Goal: Task Accomplishment & Management: Use online tool/utility

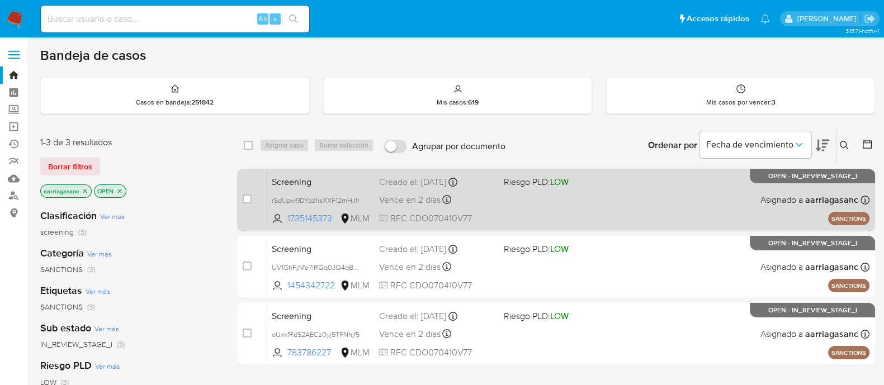
click at [477, 217] on span "RFC CDO070410V77" at bounding box center [437, 219] width 116 height 12
click at [246, 198] on input "checkbox" at bounding box center [247, 199] width 9 height 9
checkbox input "true"
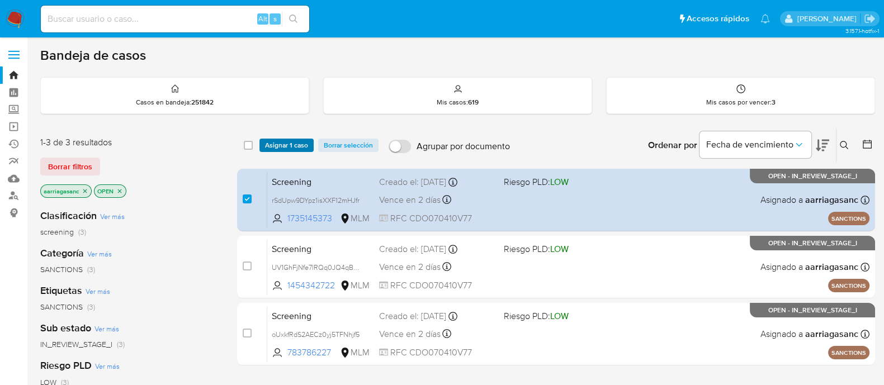
click at [283, 142] on span "Asignar 1 caso" at bounding box center [286, 145] width 43 height 11
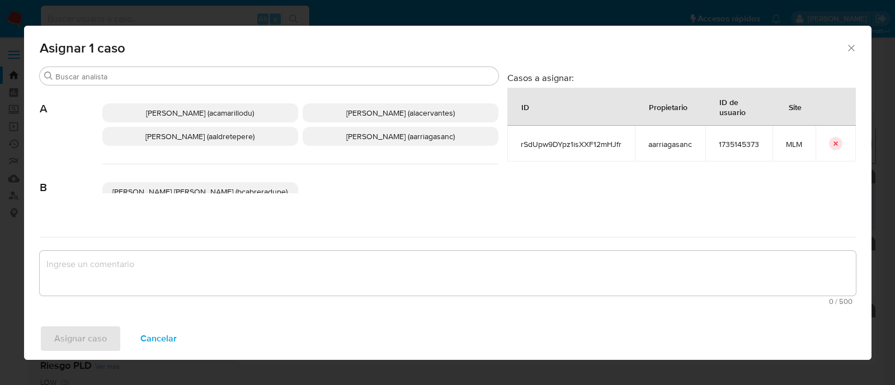
click at [359, 140] on span "Ana Maria Arriaga (aarriagasanc)" at bounding box center [400, 136] width 109 height 11
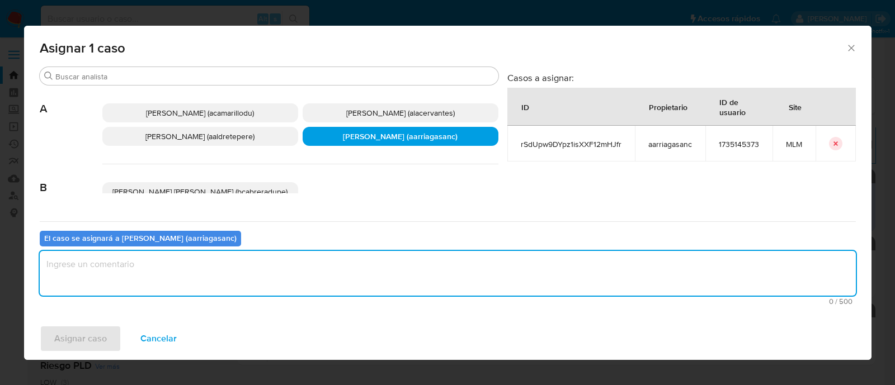
click at [306, 261] on textarea "assign-modal" at bounding box center [448, 273] width 816 height 45
type textarea "AMAS"
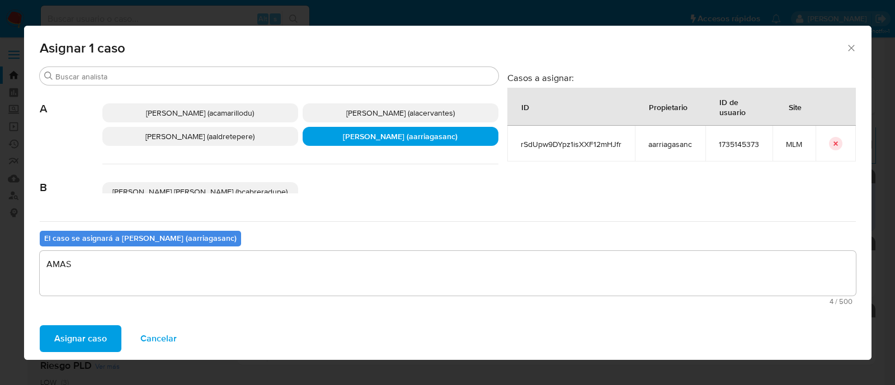
click at [86, 334] on span "Asignar caso" at bounding box center [80, 339] width 53 height 25
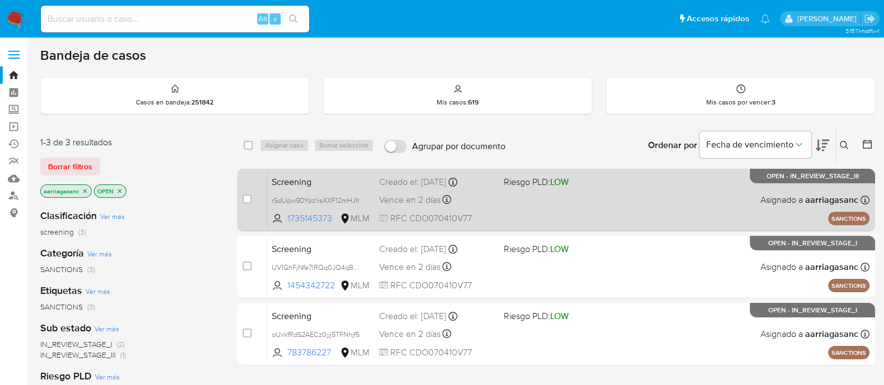
click at [547, 199] on div "Screening rSdUpw9DYpz1isXXF12mHJfr 1735145373 MLM Riesgo PLD: LOW Creado el: 28…" at bounding box center [568, 200] width 602 height 56
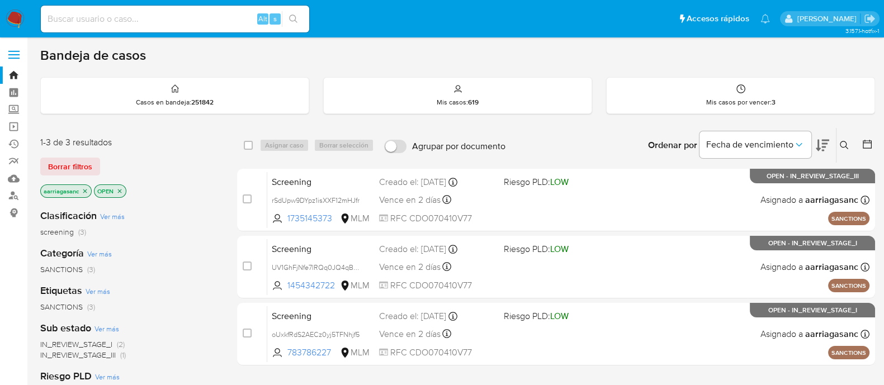
click at [17, 10] on img at bounding box center [15, 19] width 19 height 19
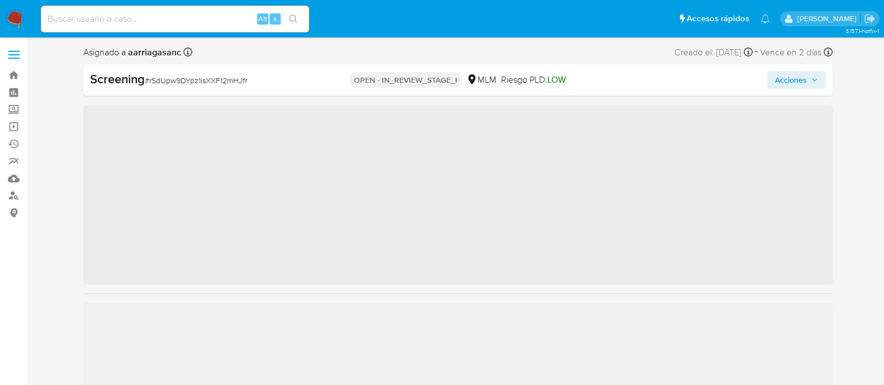
scroll to position [472, 0]
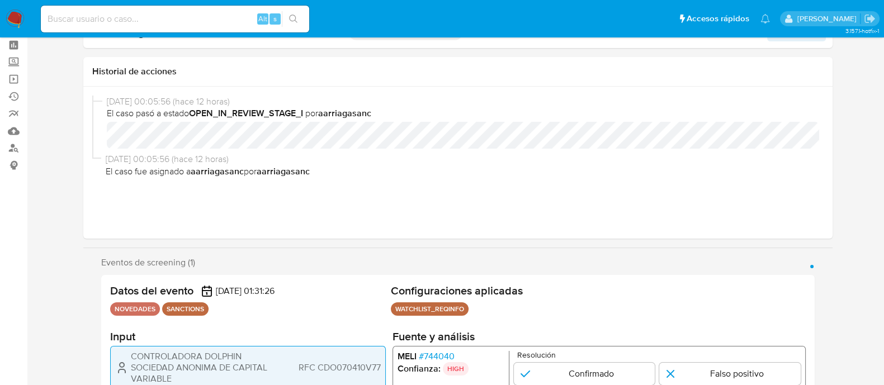
select select "10"
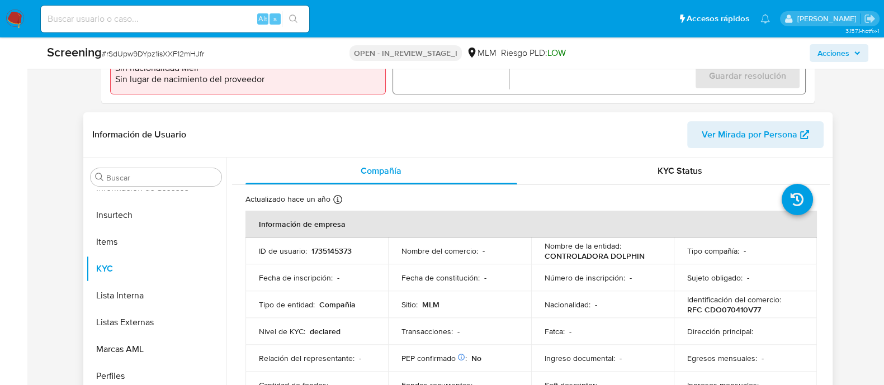
scroll to position [419, 0]
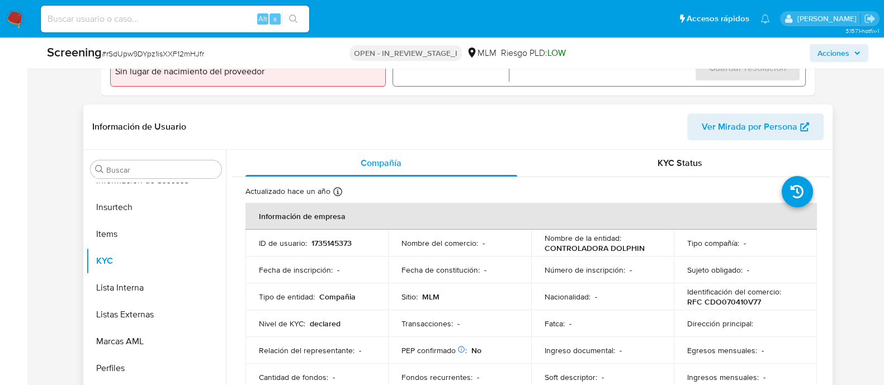
click at [498, 311] on td "Transacciones : -" at bounding box center [459, 323] width 143 height 27
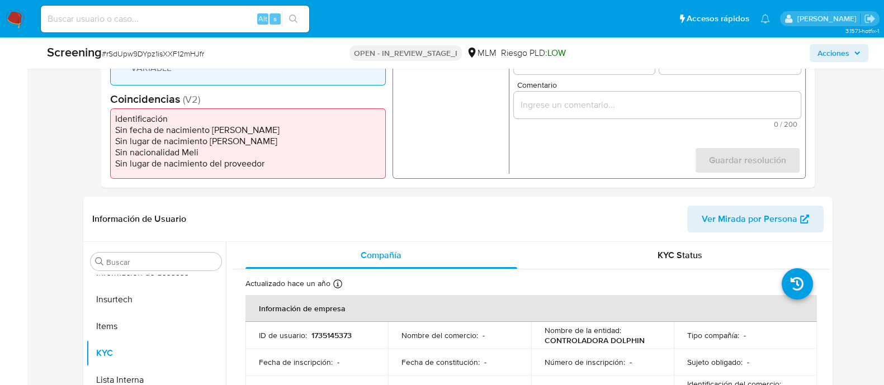
scroll to position [210, 0]
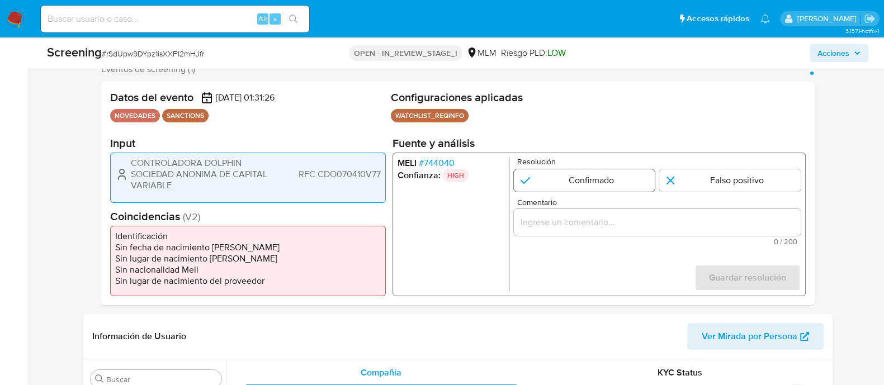
click at [628, 186] on input "1 de 1" at bounding box center [584, 180] width 142 height 22
radio input "true"
click at [547, 222] on input "Comentario" at bounding box center [656, 222] width 287 height 15
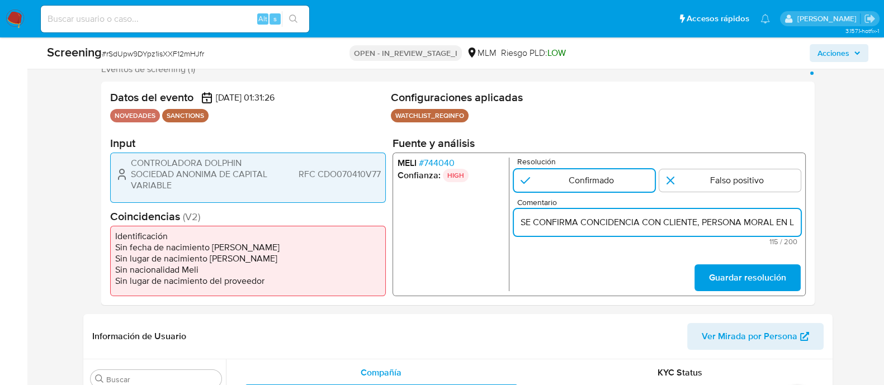
scroll to position [0, 291]
type input "SE CONFIRMA CONCIDENCIA CON CLIENTE, PERSONA MORAL EN LISTA REQUINFO POR RAZON …"
click at [731, 267] on span "Guardar resolución" at bounding box center [747, 278] width 77 height 25
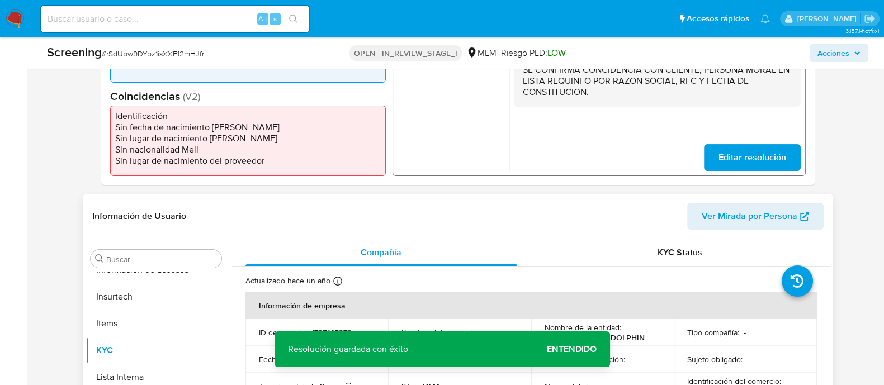
scroll to position [489, 0]
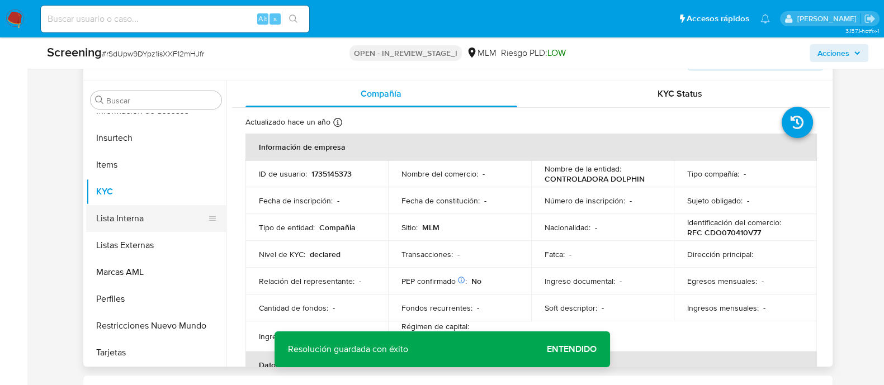
click at [151, 220] on button "Lista Interna" at bounding box center [151, 218] width 131 height 27
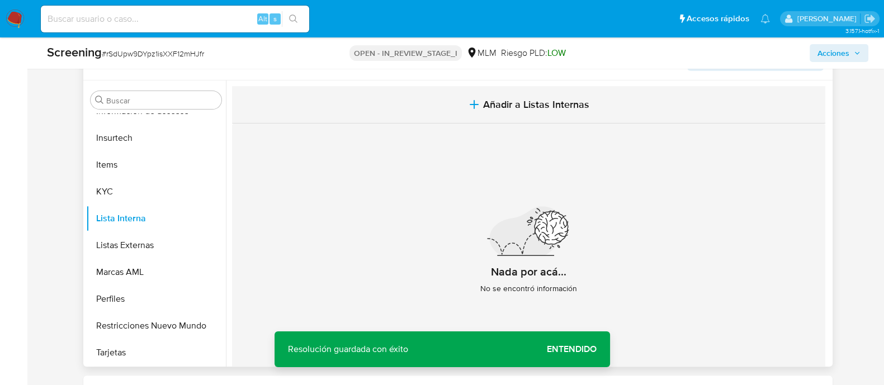
click at [531, 114] on button "Añadir a Listas Internas" at bounding box center [528, 104] width 593 height 37
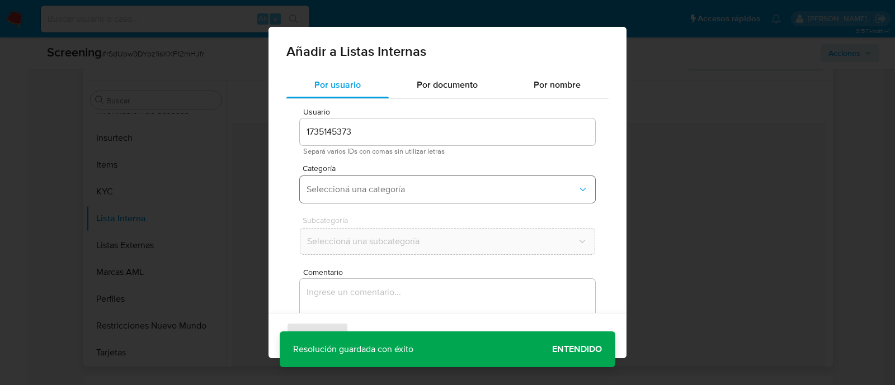
click at [457, 183] on button "Seleccioná una categoría" at bounding box center [447, 189] width 295 height 27
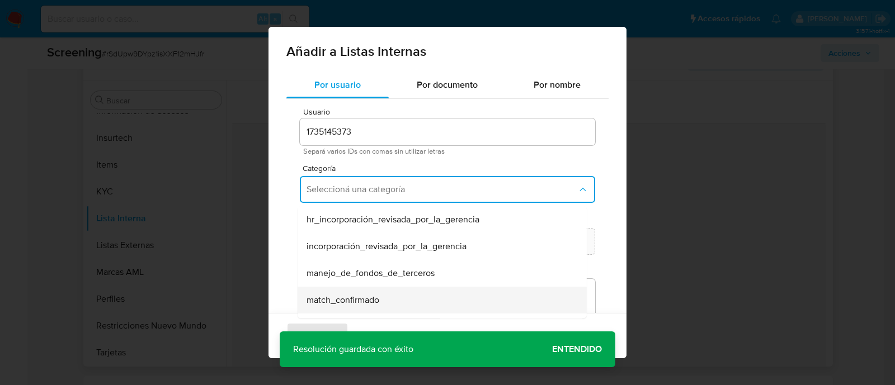
click at [378, 293] on div "match_confirmado" at bounding box center [439, 300] width 265 height 27
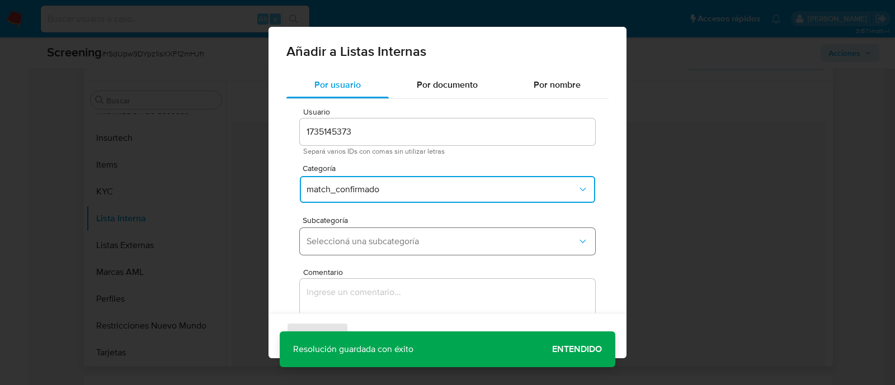
click at [372, 234] on button "Seleccioná una subcategoría" at bounding box center [447, 241] width 295 height 27
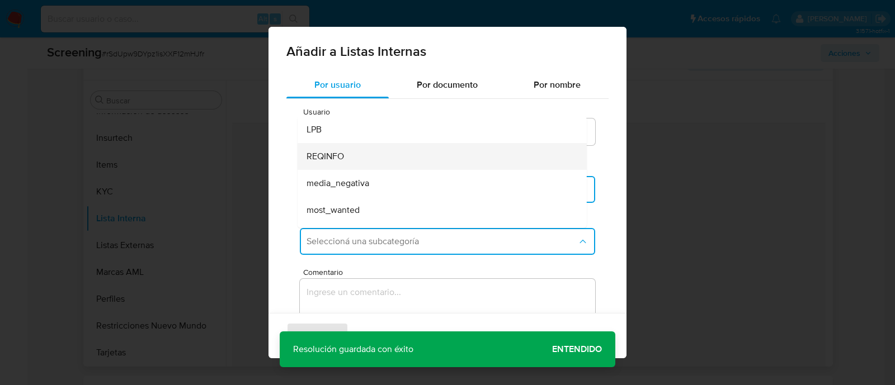
click at [347, 152] on div "REQINFO" at bounding box center [439, 156] width 265 height 27
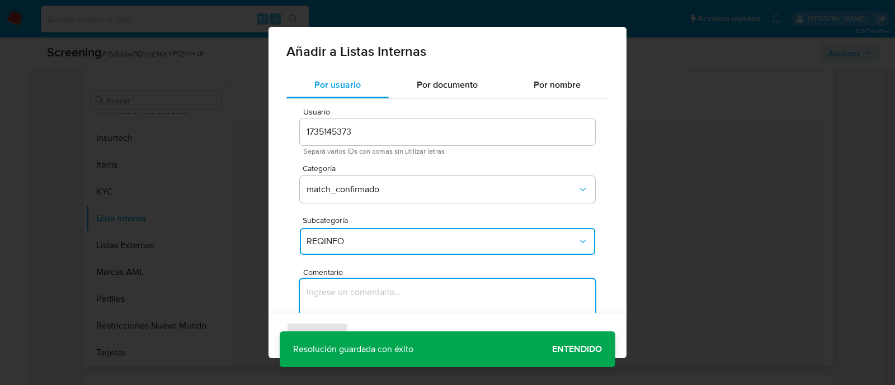
click at [344, 288] on textarea "Comentario" at bounding box center [447, 332] width 295 height 107
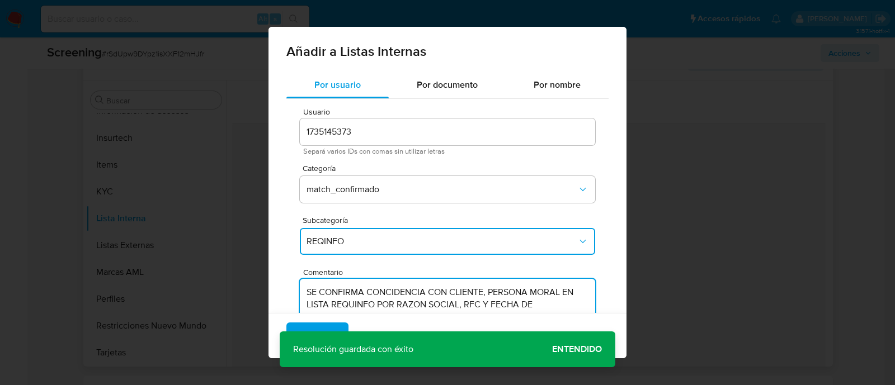
type textarea "SE CONFIRMA CONCIDENCIA CON CLIENTE, PERSONA MORAL EN LISTA REQUINFO POR RAZON …"
click at [568, 353] on div "Agregar Cancelar" at bounding box center [447, 335] width 358 height 45
click at [328, 328] on span "Agregar" at bounding box center [317, 336] width 33 height 25
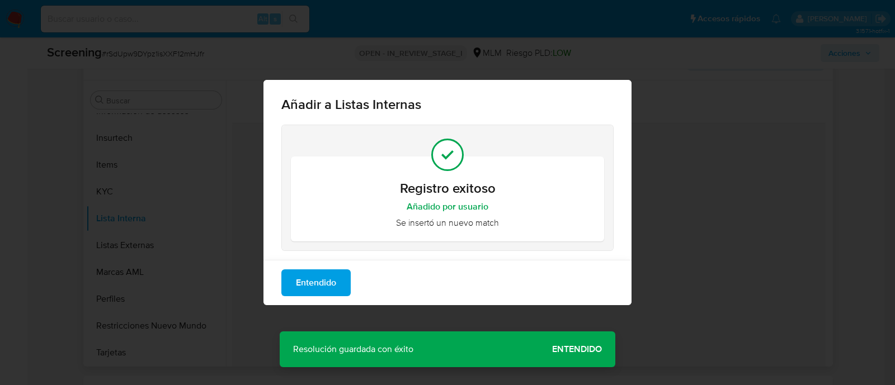
click at [324, 285] on span "Entendido" at bounding box center [316, 283] width 40 height 25
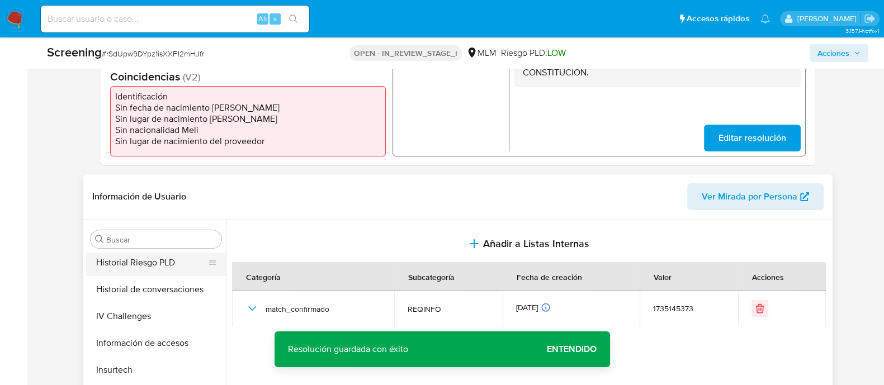
scroll to position [333, 0]
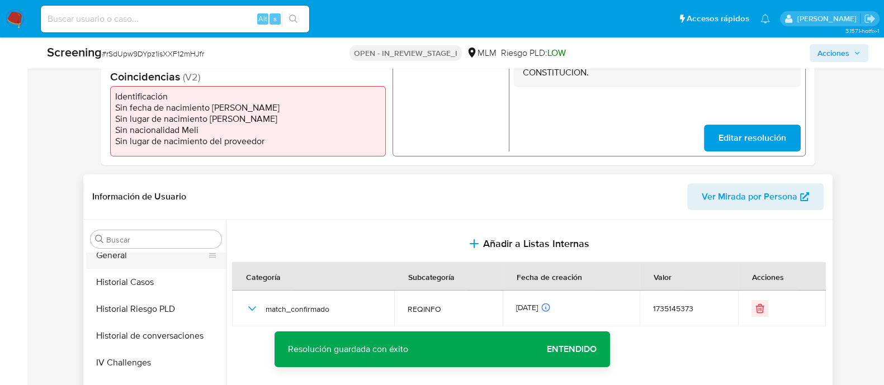
click at [130, 261] on button "General" at bounding box center [151, 255] width 131 height 27
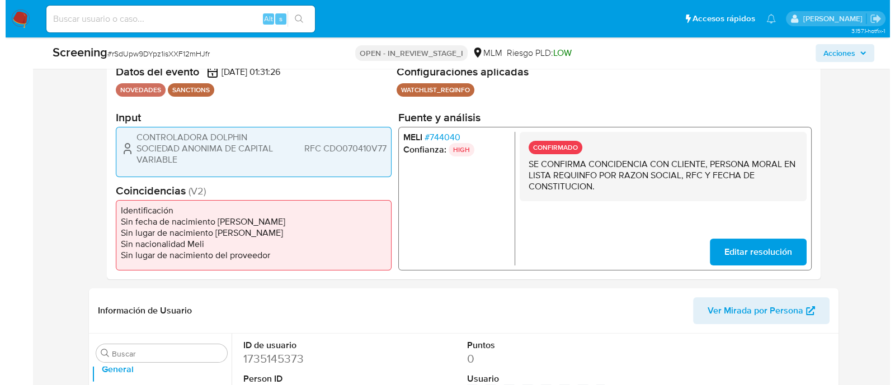
scroll to position [210, 0]
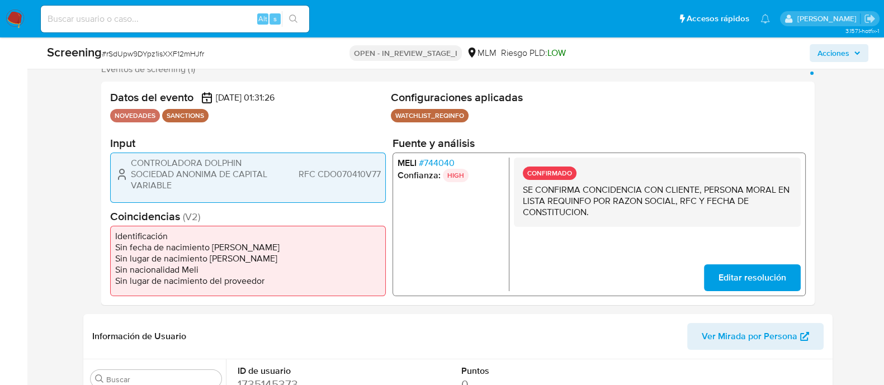
click at [831, 47] on span "Acciones" at bounding box center [834, 53] width 32 height 18
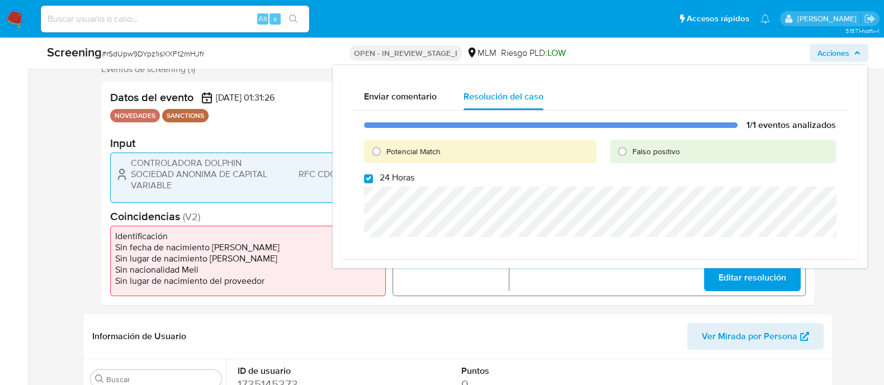
click at [363, 182] on div "1/1 eventos analizados Potencial Match Falso positivo 24 Horas" at bounding box center [600, 181] width 499 height 140
click at [367, 175] on input "24 Horas" at bounding box center [368, 179] width 9 height 9
checkbox input "false"
click at [373, 155] on input "Potencial Match" at bounding box center [376, 152] width 18 height 18
radio input "true"
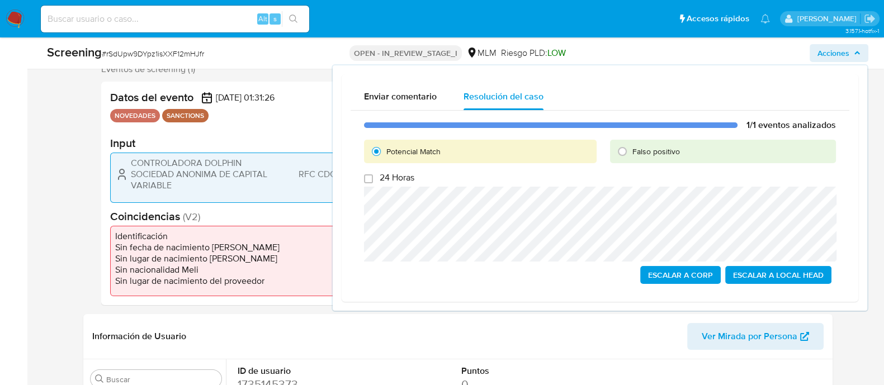
click at [129, 169] on div "CONTROLADORA DOLPHIN SOCIEDAD ANONIMA DE CAPITAL VARIABLE RFC CDO070410V77" at bounding box center [248, 175] width 266 height 34
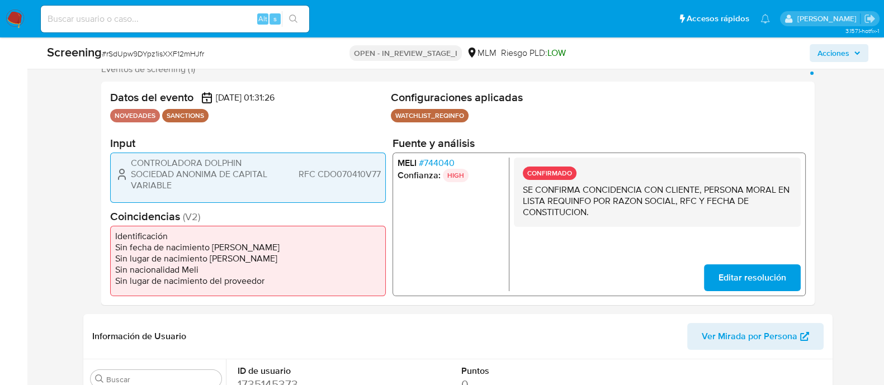
drag, startPoint x: 131, startPoint y: 163, endPoint x: 179, endPoint y: 183, distance: 51.6
click at [179, 183] on span "CONTROLADORA DOLPHIN SOCIEDAD ANONIMA DE CAPITAL VARIABLE" at bounding box center [201, 175] width 140 height 34
click at [338, 166] on div "CONTROLADORA DOLPHIN SOCIEDAD ANONIMA DE CAPITAL VARIABLE RFC CDO070410V77" at bounding box center [248, 175] width 266 height 34
click at [832, 56] on span "Acciones" at bounding box center [834, 53] width 32 height 18
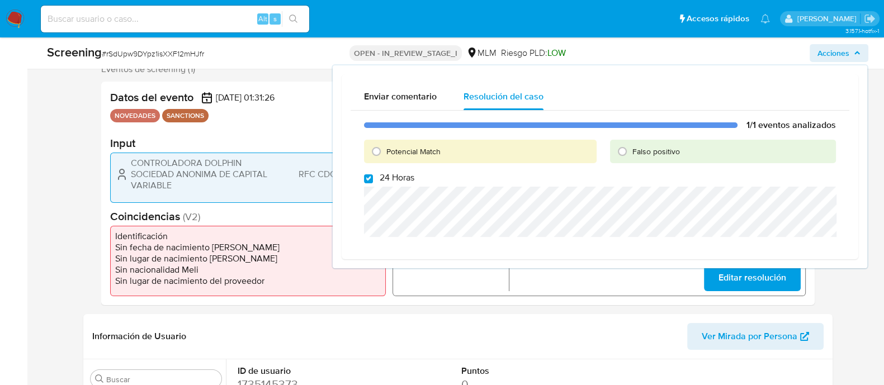
click at [373, 180] on label "24 Horas" at bounding box center [389, 177] width 50 height 11
click at [373, 180] on input "24 Horas" at bounding box center [368, 179] width 9 height 9
checkbox input "false"
click at [374, 155] on input "Potencial Match" at bounding box center [376, 152] width 18 height 18
radio input "true"
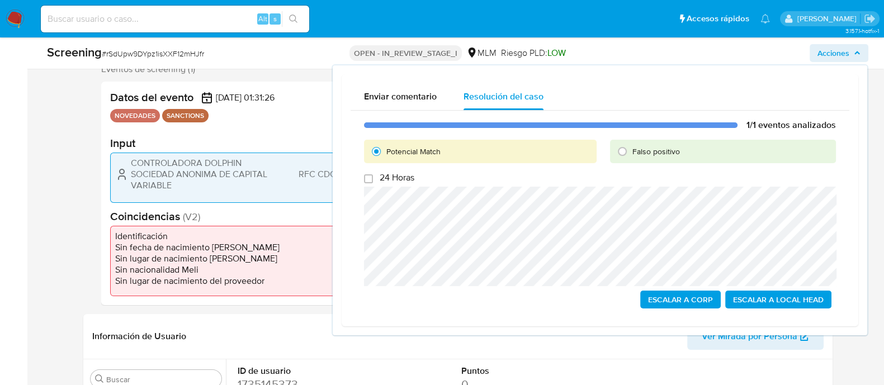
click at [764, 304] on span "Escalar a Local Head" at bounding box center [778, 300] width 91 height 16
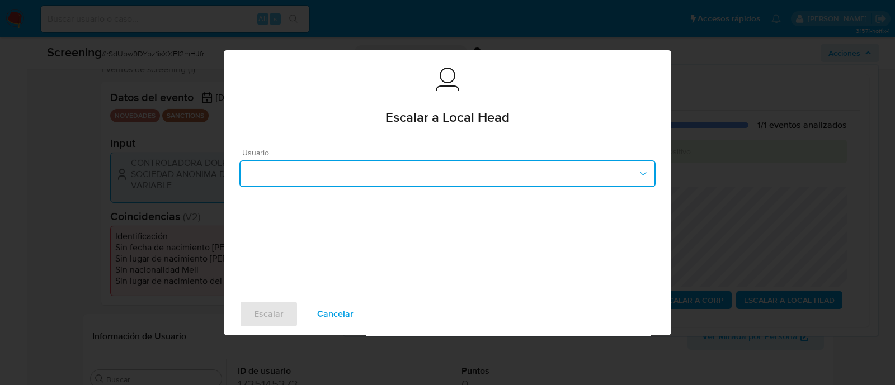
click at [493, 166] on button "button" at bounding box center [447, 174] width 416 height 27
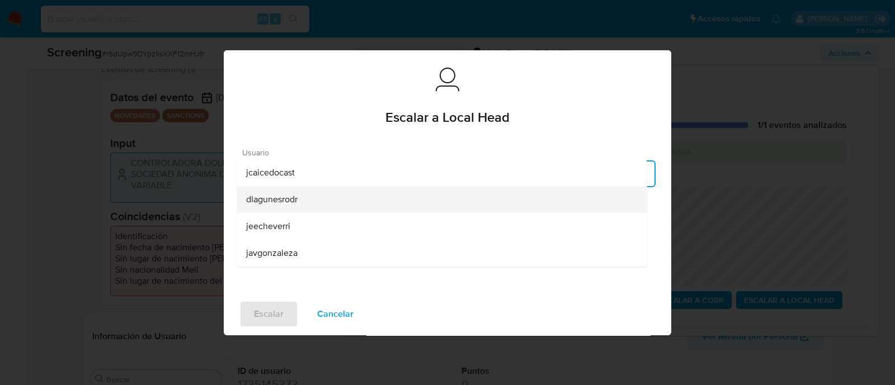
click at [301, 202] on div "dlagunesrodr" at bounding box center [442, 199] width 392 height 27
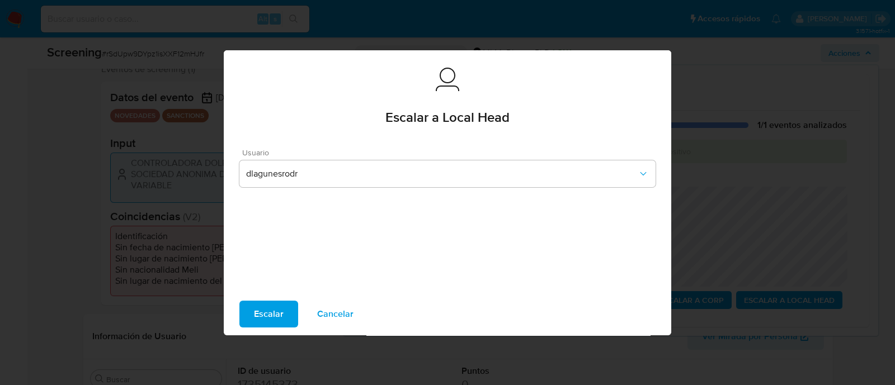
click at [272, 299] on div "Escalar Cancelar" at bounding box center [447, 314] width 447 height 43
click at [266, 309] on span "Escalar" at bounding box center [269, 314] width 30 height 25
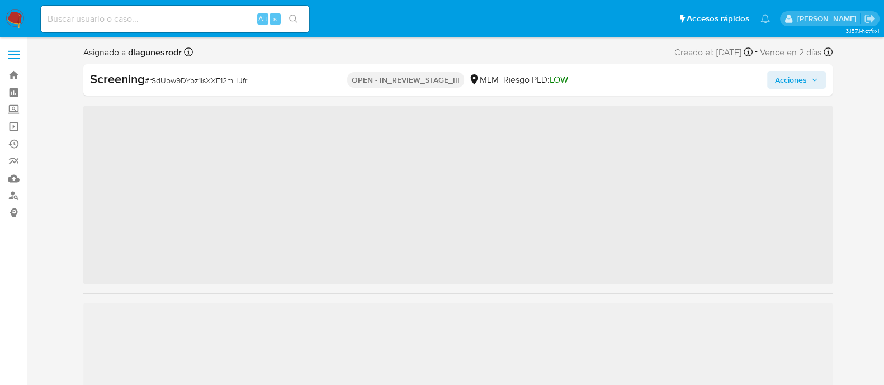
scroll to position [472, 0]
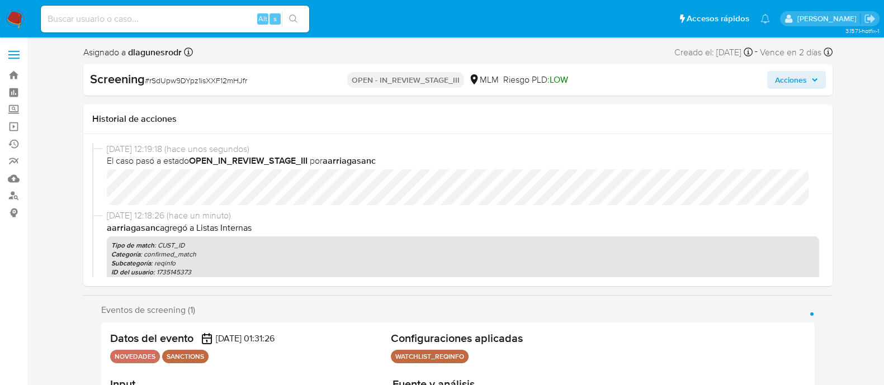
select select "10"
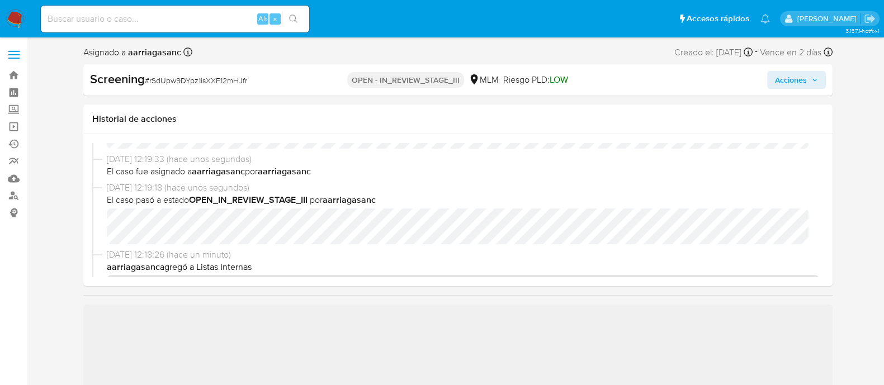
scroll to position [69, 0]
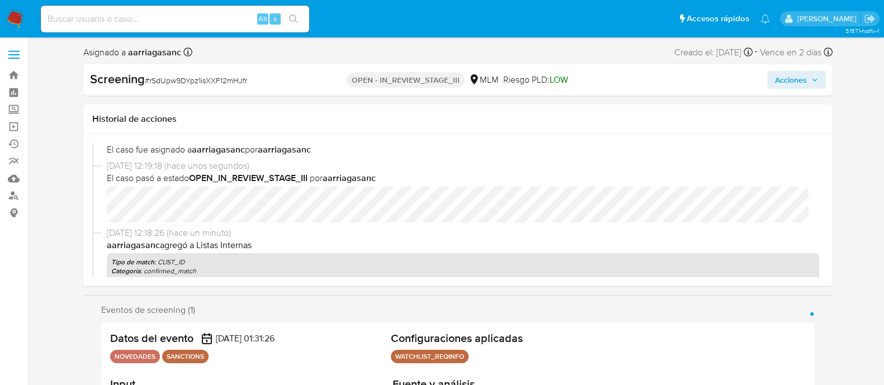
select select "10"
click at [803, 74] on span "Acciones" at bounding box center [791, 80] width 32 height 18
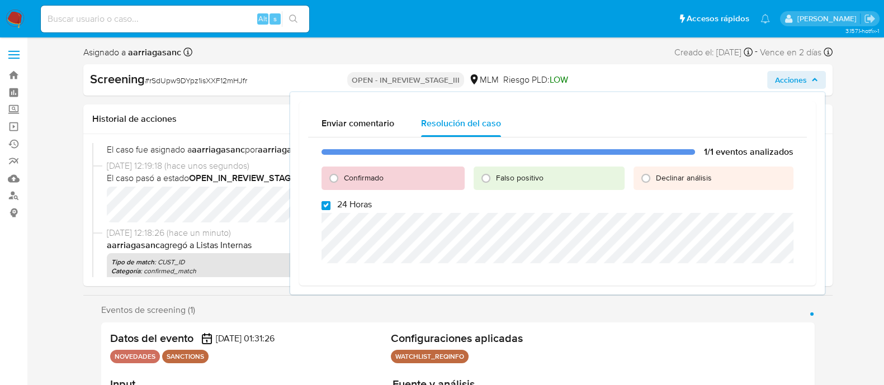
click at [327, 206] on input "24 Horas" at bounding box center [326, 205] width 9 height 9
checkbox input "false"
click at [338, 175] on input "Confirmado" at bounding box center [334, 178] width 18 height 18
radio input "true"
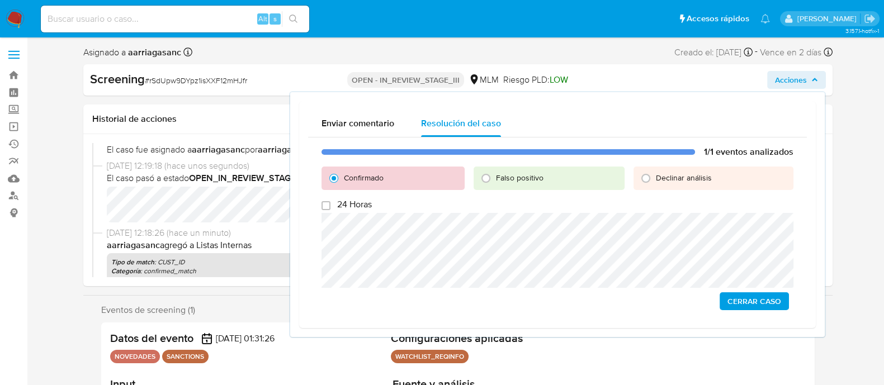
click at [747, 307] on span "Cerrar Caso" at bounding box center [755, 302] width 54 height 16
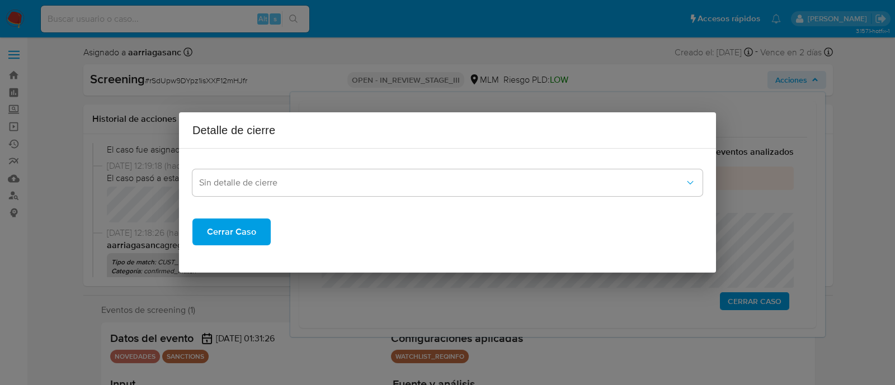
click at [235, 229] on span "Cerrar Caso" at bounding box center [231, 232] width 49 height 25
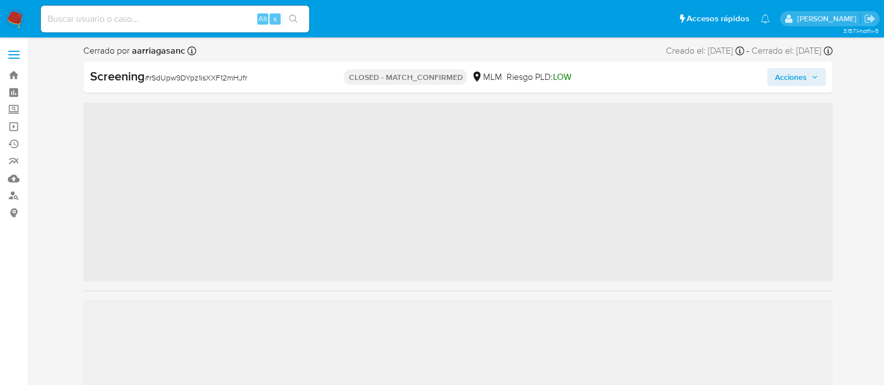
scroll to position [472, 0]
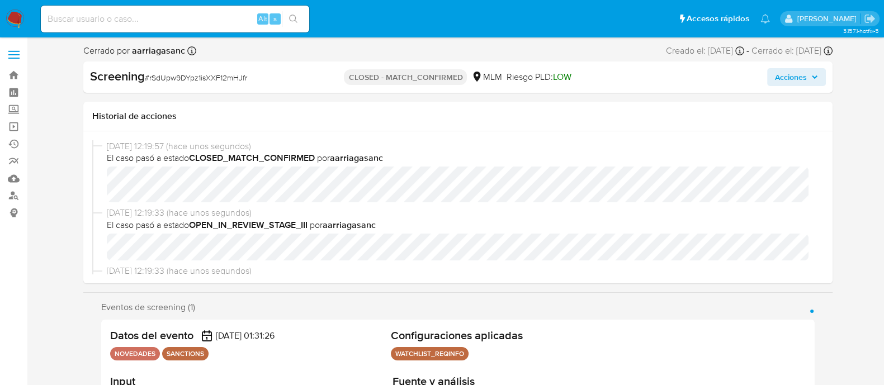
select select "10"
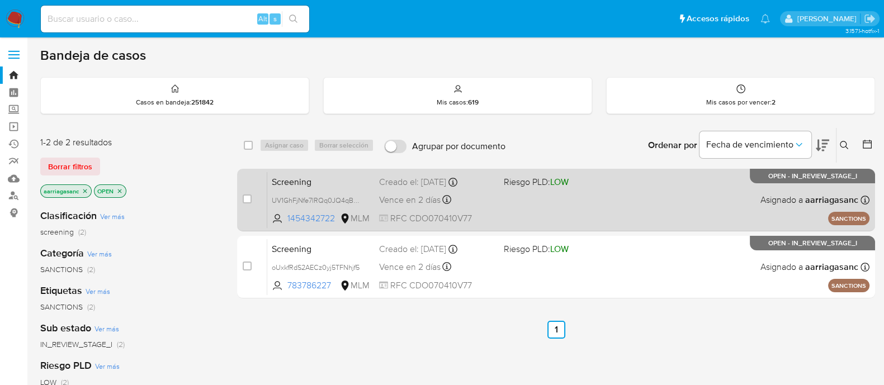
click at [520, 204] on div "Screening UV1GhFjNfe7lRQq0JQ4qBUwr 1454342722 MLM Riesgo PLD: LOW Creado el: [D…" at bounding box center [568, 200] width 602 height 56
click at [249, 199] on input "checkbox" at bounding box center [247, 199] width 9 height 9
checkbox input "true"
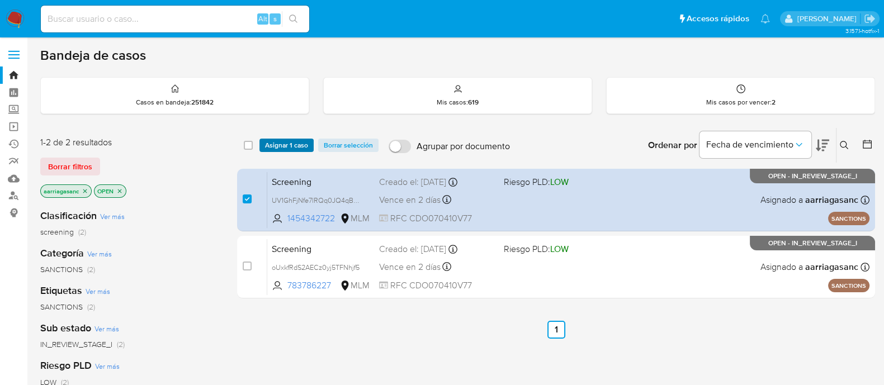
click at [300, 142] on span "Asignar 1 caso" at bounding box center [286, 145] width 43 height 11
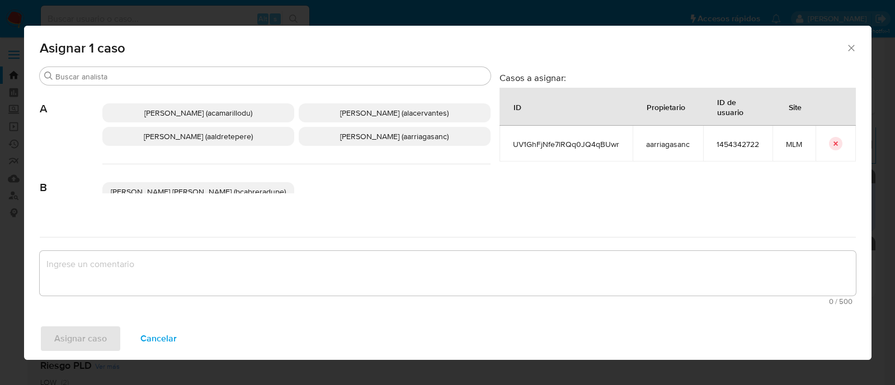
drag, startPoint x: 352, startPoint y: 139, endPoint x: 352, endPoint y: 154, distance: 15.1
click at [352, 139] on span "Ana Maria Arriaga (aarriagasanc)" at bounding box center [394, 136] width 109 height 11
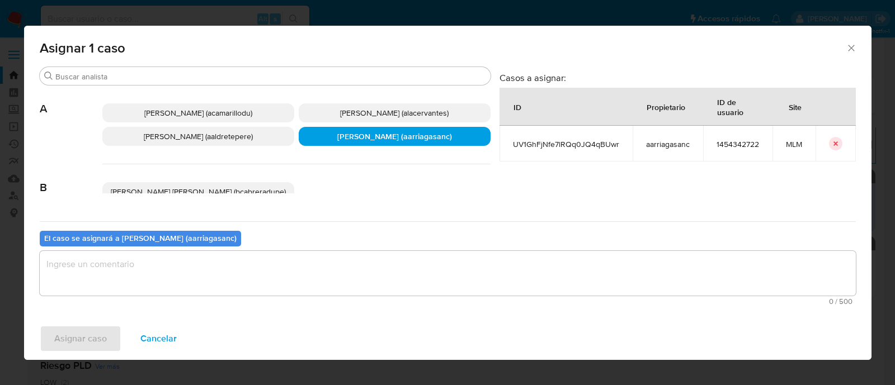
click at [338, 259] on textarea "assign-modal" at bounding box center [448, 273] width 816 height 45
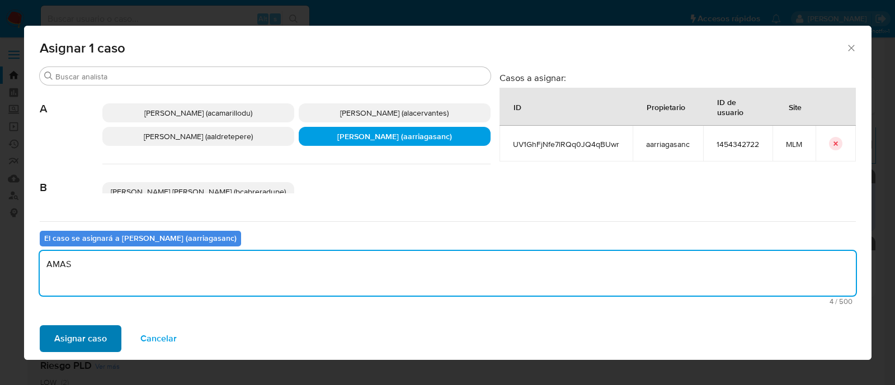
type textarea "AMAS"
click at [64, 343] on span "Asignar caso" at bounding box center [80, 339] width 53 height 25
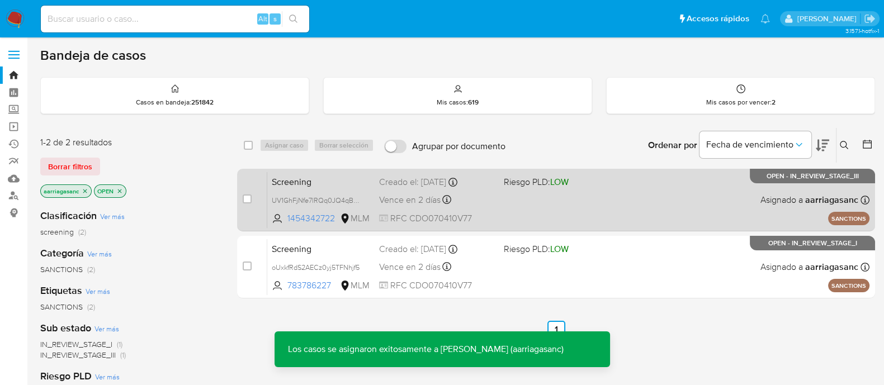
click at [549, 178] on span "Riesgo PLD: LOW" at bounding box center [536, 182] width 65 height 12
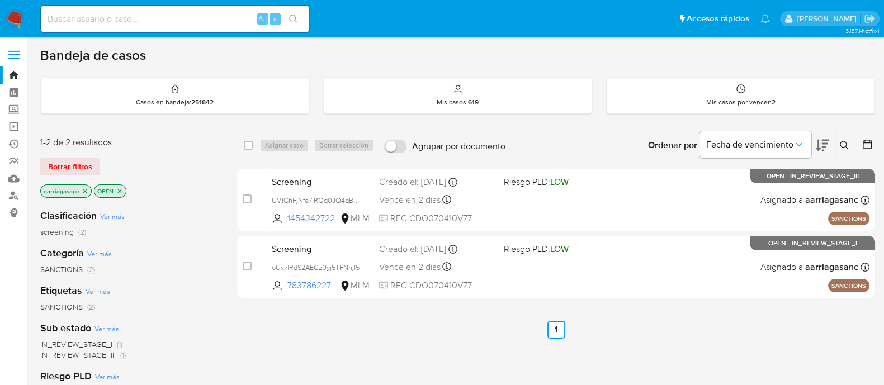
click at [22, 11] on img at bounding box center [15, 19] width 19 height 19
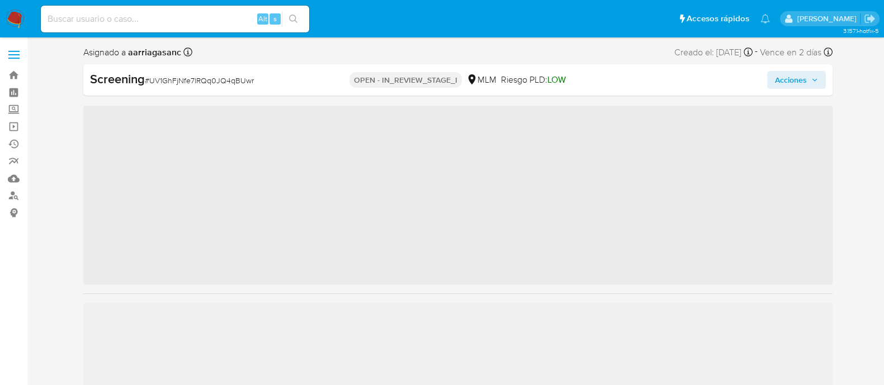
scroll to position [472, 0]
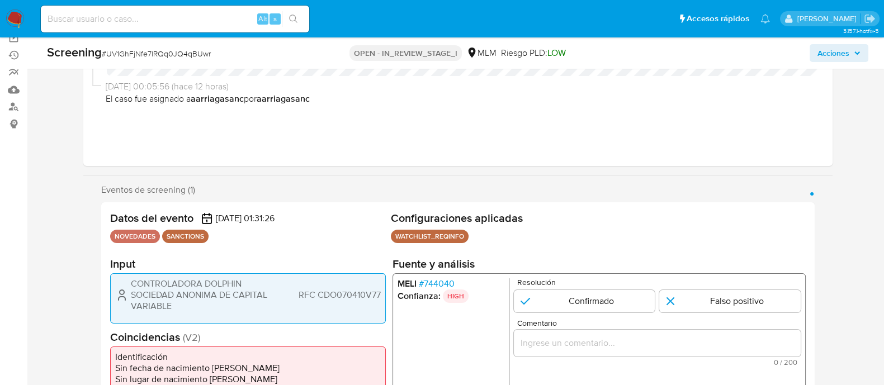
select select "10"
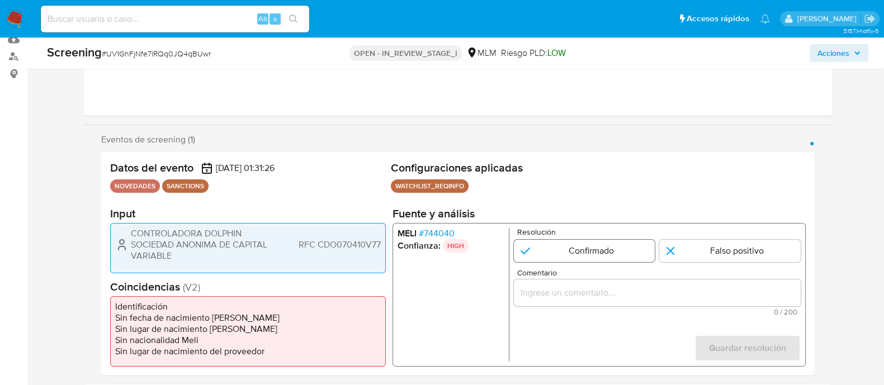
click at [557, 252] on input "1 de 1" at bounding box center [584, 251] width 142 height 22
radio input "true"
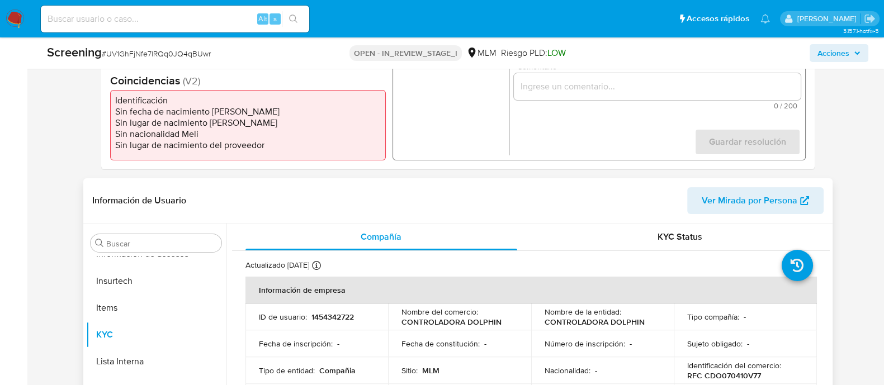
scroll to position [350, 0]
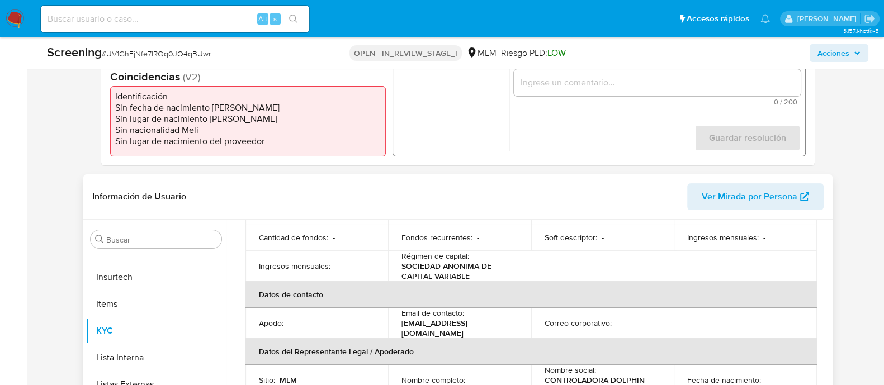
click at [478, 293] on th "Datos de contacto" at bounding box center [532, 294] width 572 height 27
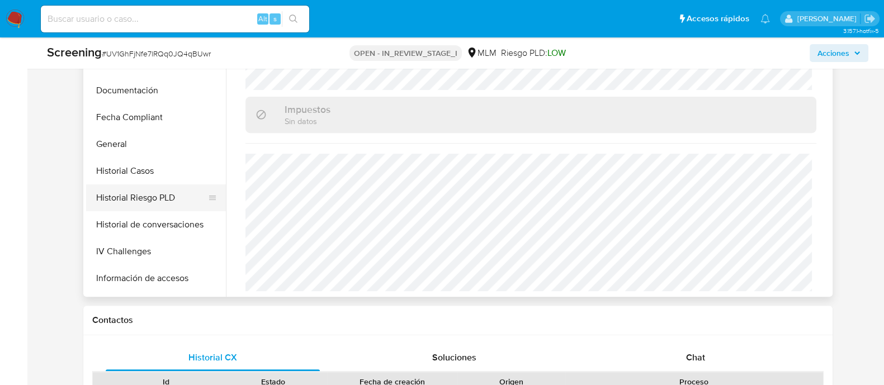
scroll to position [193, 0]
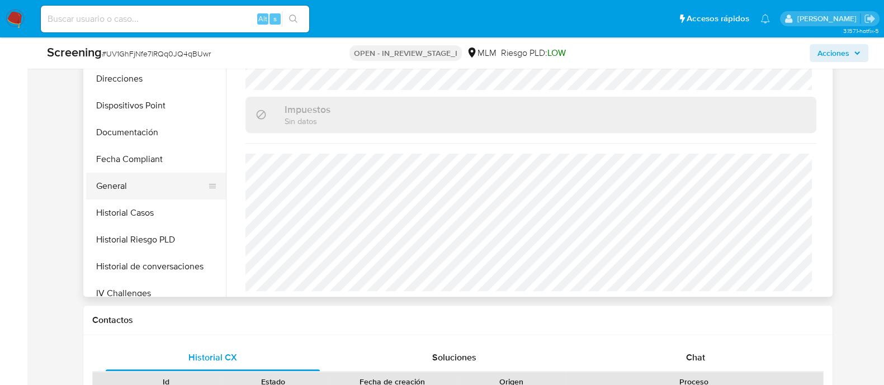
click at [117, 190] on button "General" at bounding box center [151, 186] width 131 height 27
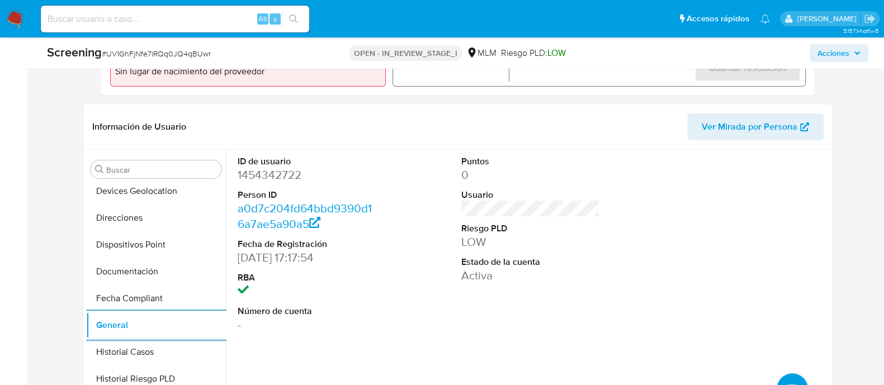
scroll to position [69, 0]
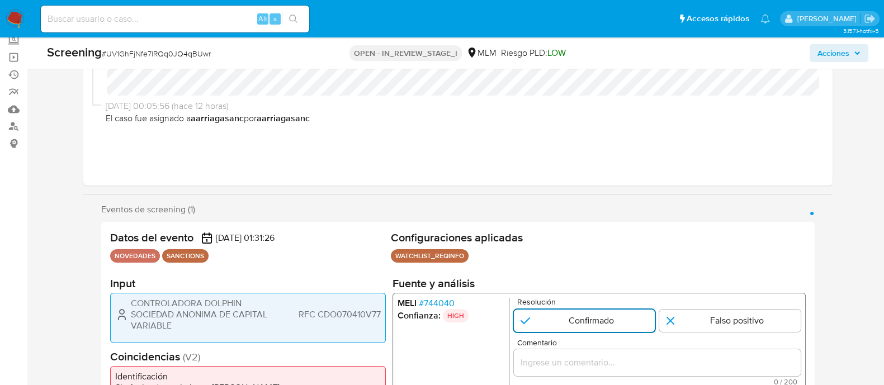
click at [559, 324] on input "1 de 1" at bounding box center [584, 321] width 142 height 22
click at [551, 353] on div "1 de 1" at bounding box center [656, 363] width 287 height 27
click at [550, 357] on input "Comentario" at bounding box center [656, 363] width 287 height 15
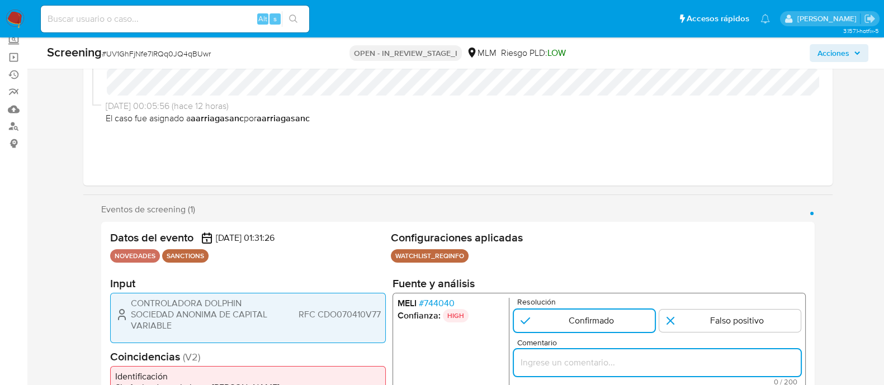
paste input "SE CONFIRMA CONCIDENCIA CON CLIENTE, PERSONA MORAL EN LISTA REQUINFO POR RAZON …"
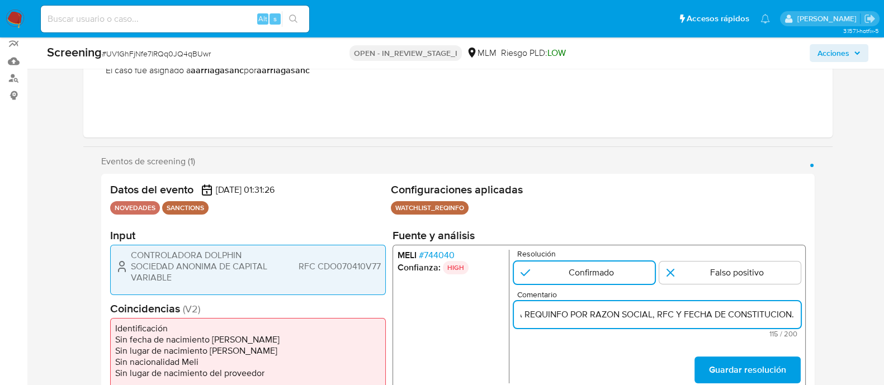
scroll to position [210, 0]
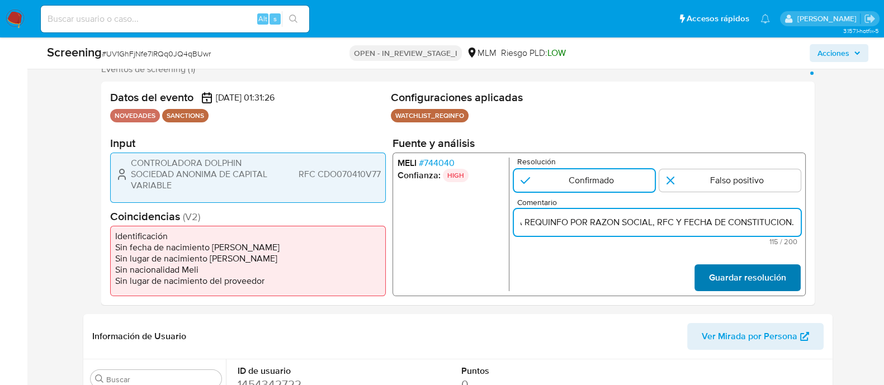
type input "SE CONFIRMA CONCIDENCIA CON CLIENTE, PERSONA MORAL EN LISTA REQUINFO POR RAZON …"
click at [727, 274] on span "Guardar resolución" at bounding box center [747, 278] width 77 height 25
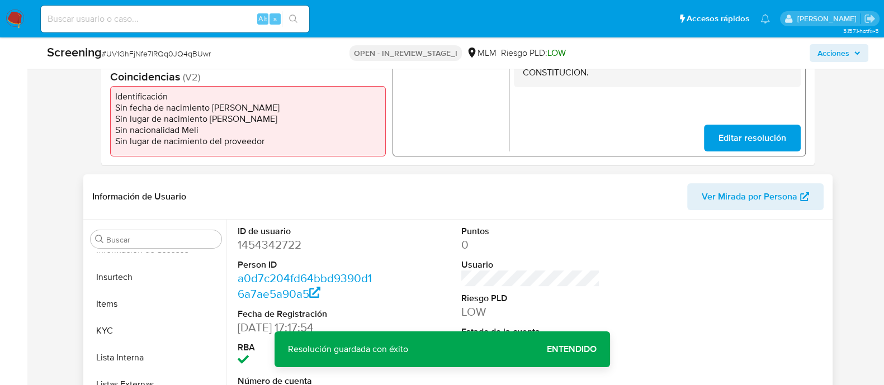
scroll to position [472, 0]
click at [121, 359] on button "Lista Interna" at bounding box center [151, 358] width 131 height 27
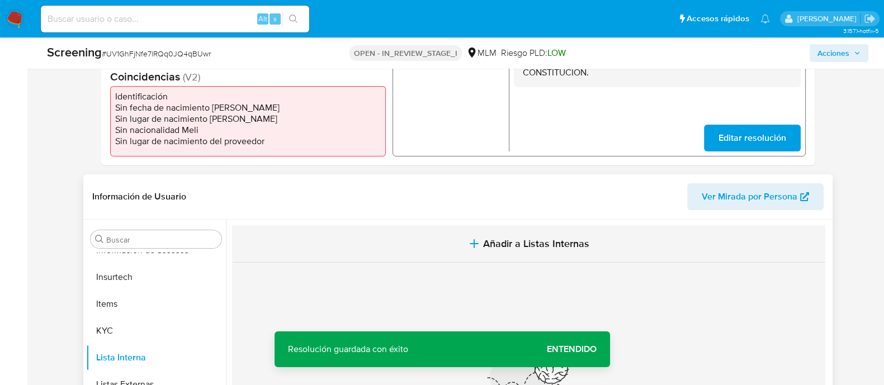
click at [511, 238] on span "Añadir a Listas Internas" at bounding box center [536, 244] width 106 height 12
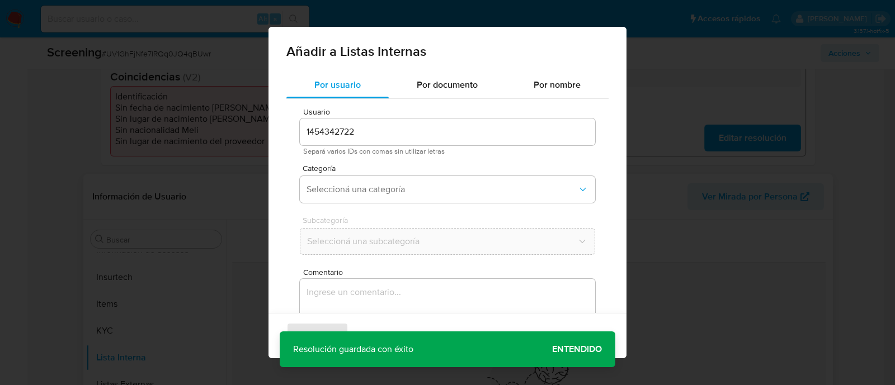
click at [345, 202] on div "Categoría Seleccioná una categoría" at bounding box center [447, 185] width 295 height 43
click at [340, 191] on span "Seleccioná una categoría" at bounding box center [442, 189] width 271 height 11
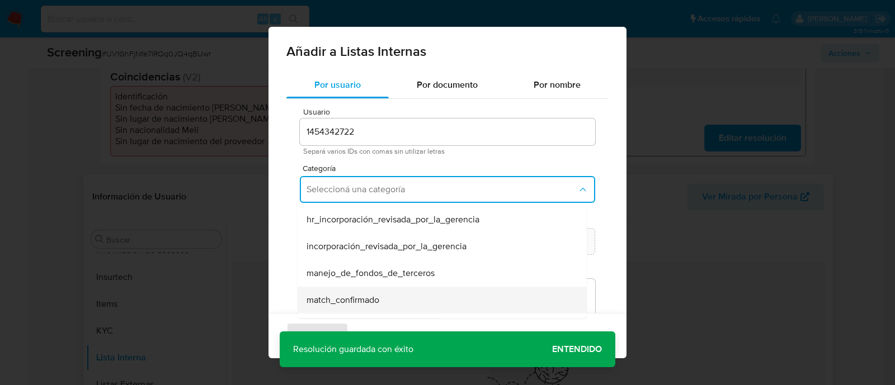
click at [336, 295] on span "match_confirmado" at bounding box center [343, 300] width 73 height 11
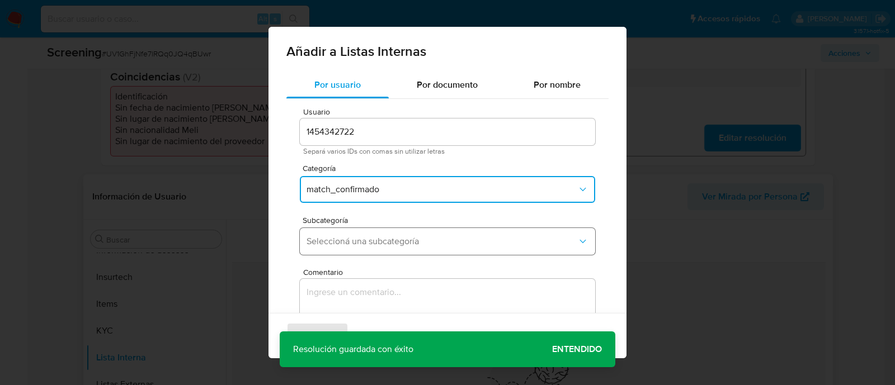
click at [337, 249] on button "Seleccioná una subcategoría" at bounding box center [447, 241] width 295 height 27
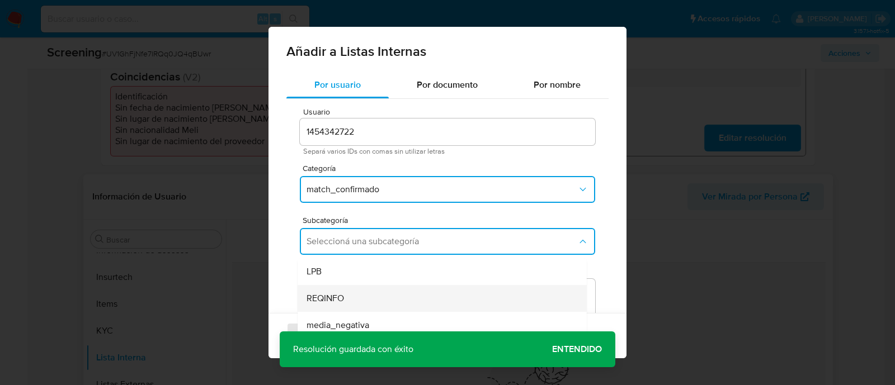
click at [340, 301] on span "REQINFO" at bounding box center [325, 298] width 37 height 11
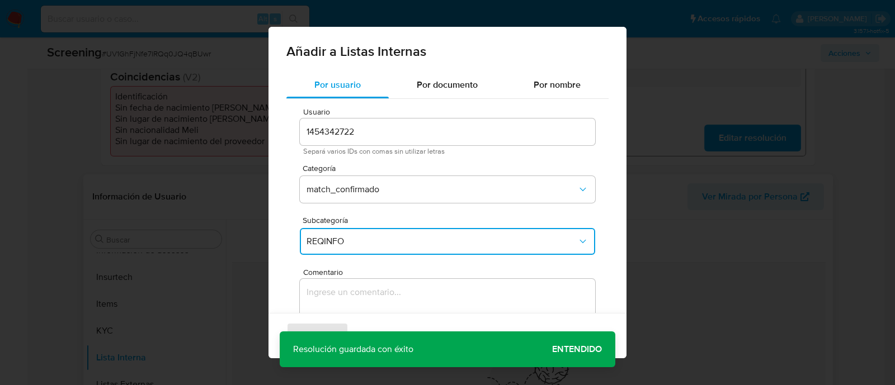
click at [539, 295] on textarea "Comentario" at bounding box center [447, 332] width 295 height 107
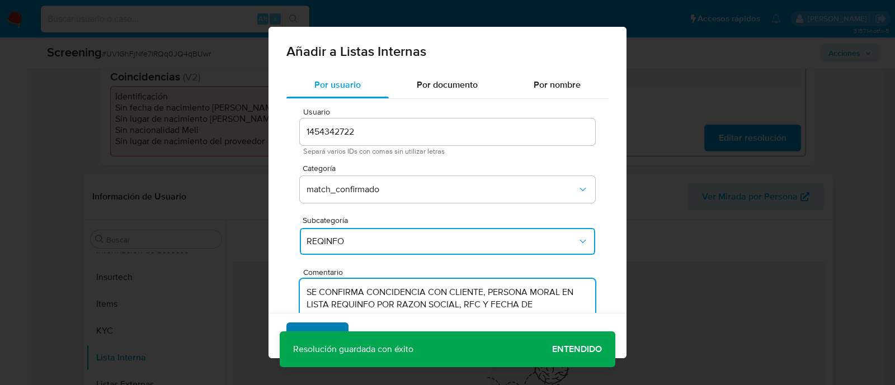
type textarea "SE CONFIRMA CONCIDENCIA CON CLIENTE, PERSONA MORAL EN LISTA REQUINFO POR RAZON …"
click at [317, 324] on span "Agregar" at bounding box center [317, 336] width 33 height 25
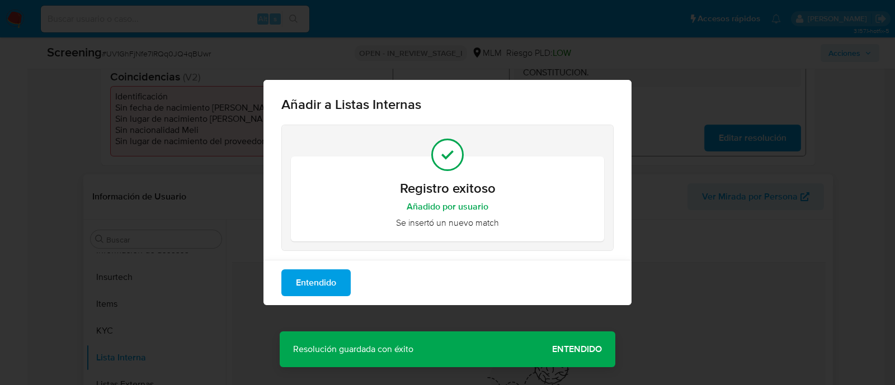
click at [305, 283] on span "Entendido" at bounding box center [316, 283] width 40 height 25
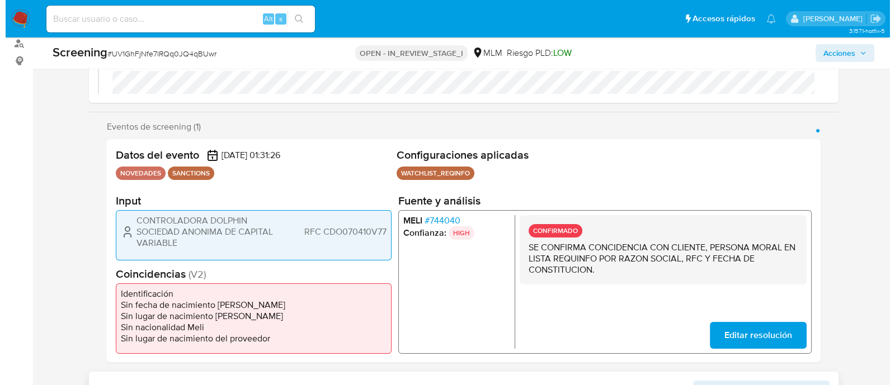
scroll to position [139, 0]
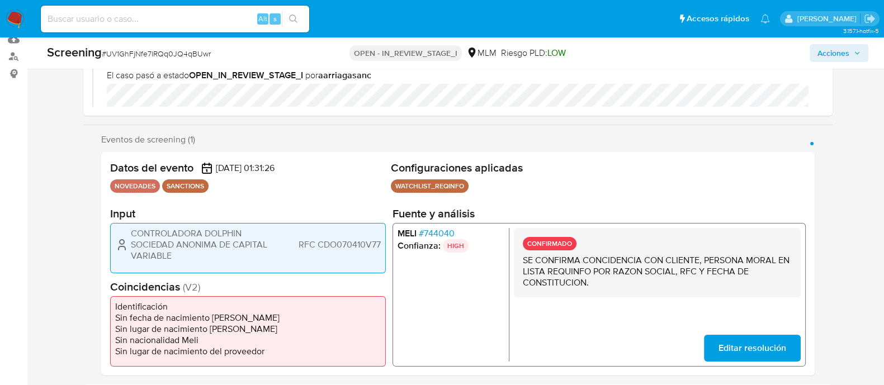
click at [835, 48] on span "Acciones" at bounding box center [834, 53] width 32 height 18
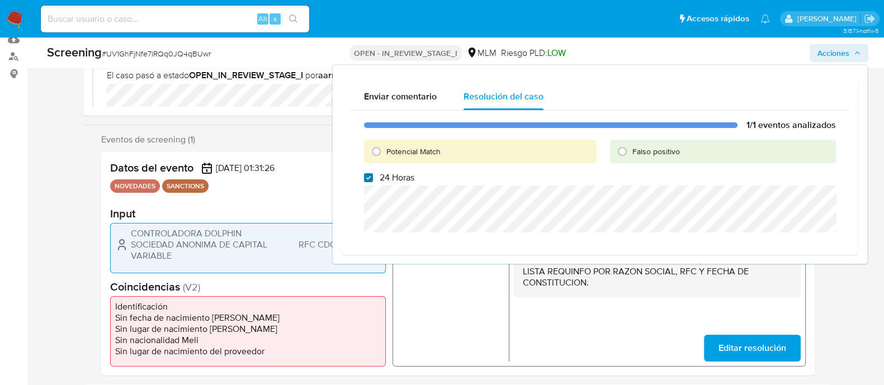
click at [366, 175] on input "24 Horas" at bounding box center [368, 177] width 9 height 9
checkbox input "false"
click at [375, 159] on input "Potencial Match" at bounding box center [376, 152] width 18 height 18
radio input "true"
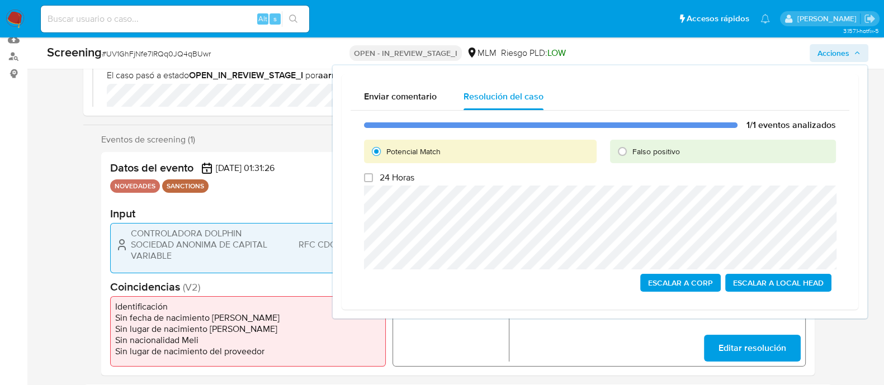
click at [779, 284] on span "Escalar a Local Head" at bounding box center [778, 283] width 91 height 16
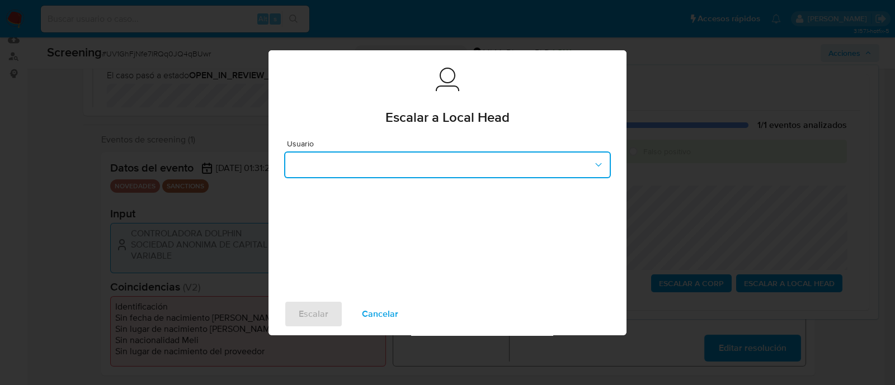
click at [384, 165] on button "button" at bounding box center [447, 165] width 327 height 27
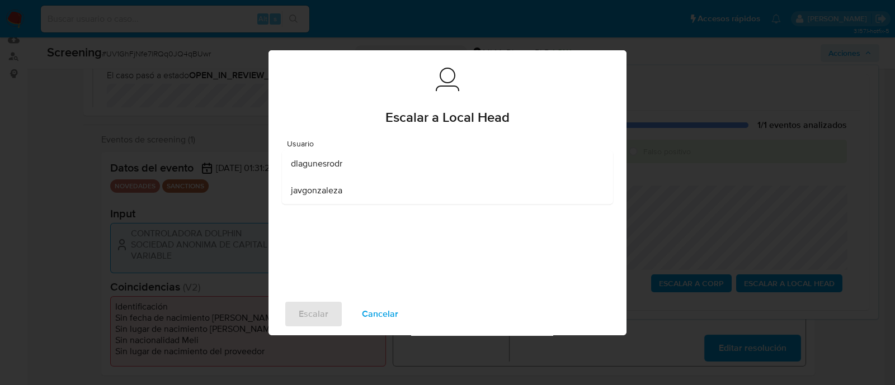
click at [324, 168] on span "dlagunesrodr" at bounding box center [316, 163] width 51 height 11
click at [315, 320] on span "Escalar" at bounding box center [314, 314] width 30 height 25
click at [315, 314] on span "Escalar" at bounding box center [314, 314] width 30 height 25
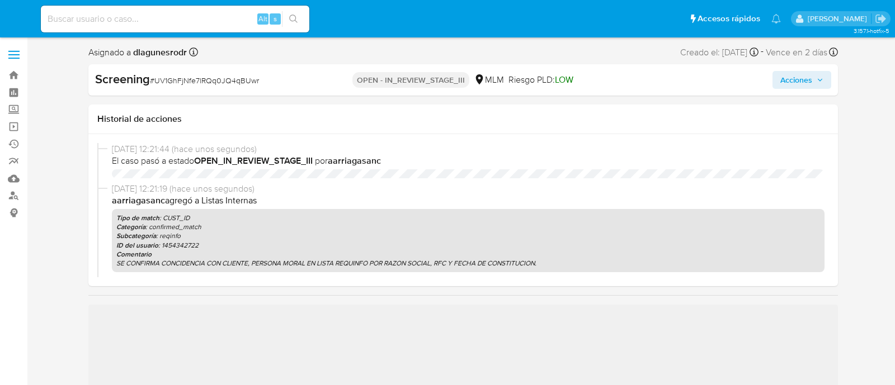
select select "10"
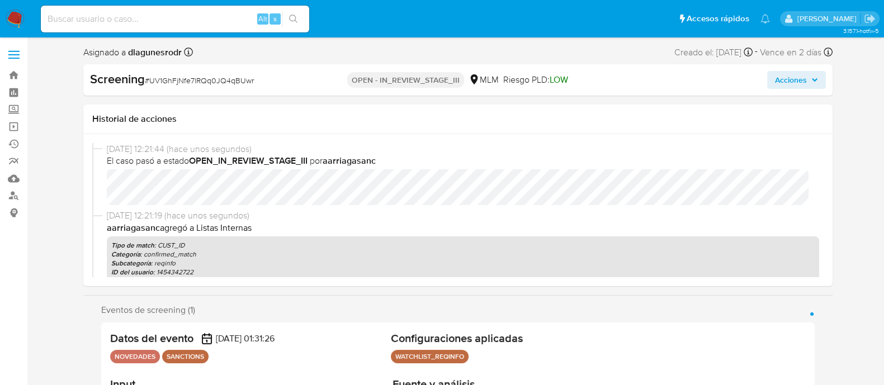
scroll to position [132, 0]
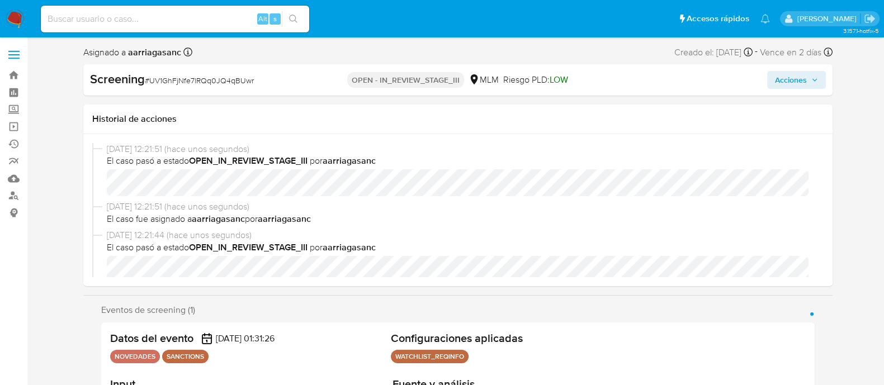
scroll to position [69, 0]
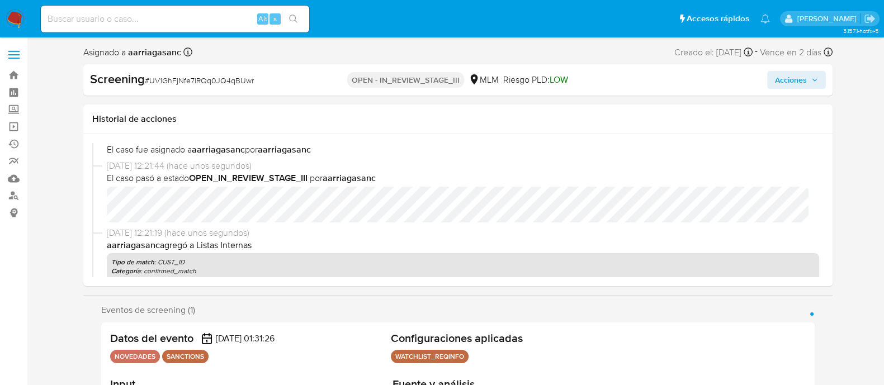
select select "10"
click at [789, 89] on div "Screening # UV1GhFjNfe7lRQq0JQ4qBUwr OPEN - IN_REVIEW_STAGE_III MLM Riesgo PLD:…" at bounding box center [457, 79] width 749 height 31
click at [790, 83] on span "Acciones" at bounding box center [791, 80] width 32 height 18
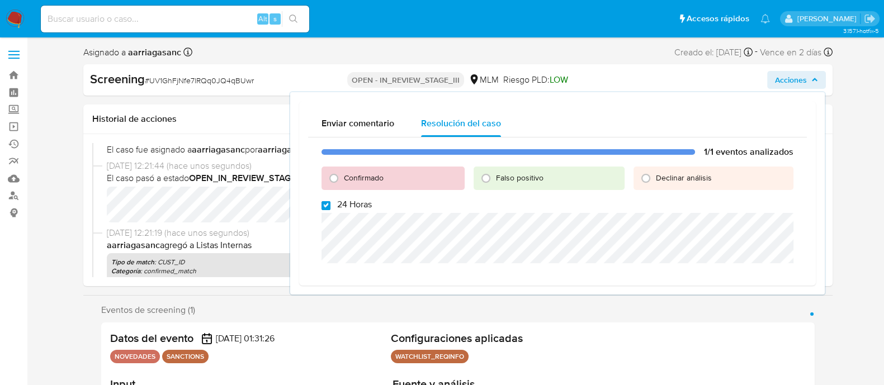
click at [327, 204] on input "24 Horas" at bounding box center [326, 205] width 9 height 9
checkbox input "false"
click at [344, 176] on span "Confirmado" at bounding box center [364, 177] width 40 height 11
click at [343, 176] on input "Confirmado" at bounding box center [334, 178] width 18 height 18
radio input "true"
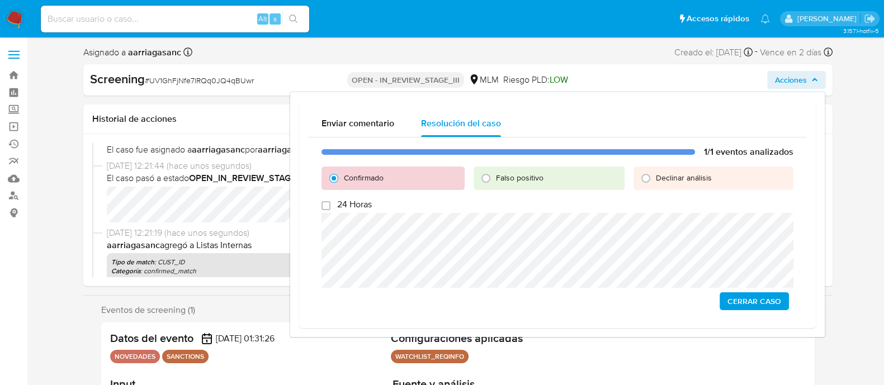
click at [738, 298] on span "Cerrar Caso" at bounding box center [755, 302] width 54 height 16
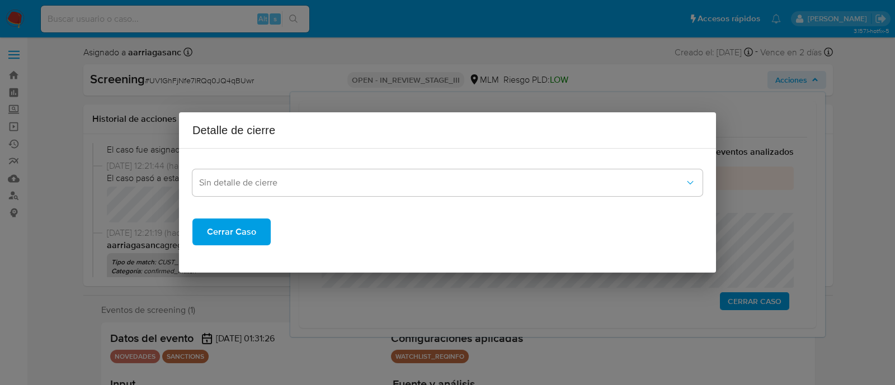
click at [218, 235] on span "Cerrar Caso" at bounding box center [231, 232] width 49 height 25
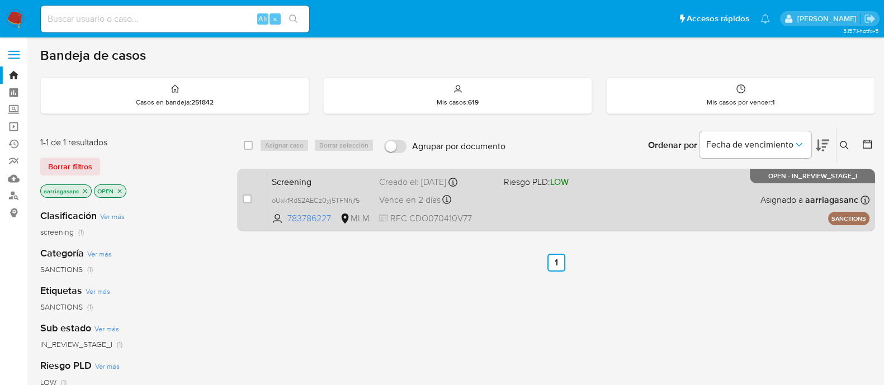
click at [524, 214] on div "Screening oUxkfRdS2AECz0yj5TFNhjf5 783786227 MLM Riesgo PLD: LOW Creado el: [DA…" at bounding box center [568, 200] width 602 height 56
click at [246, 195] on input "checkbox" at bounding box center [247, 199] width 9 height 9
checkbox input "true"
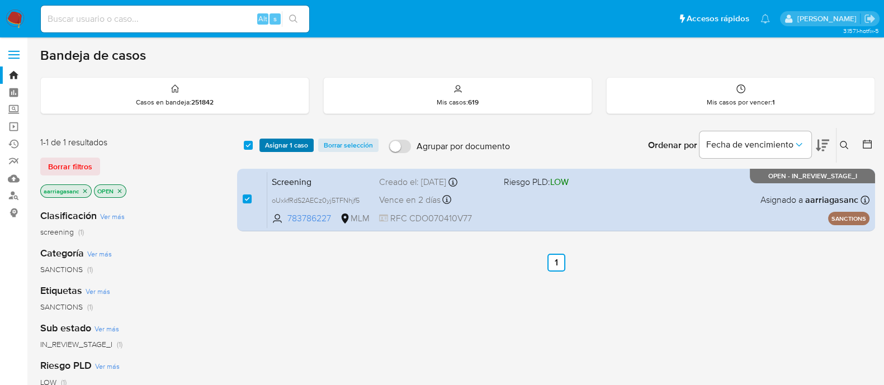
click at [292, 141] on span "Asignar 1 caso" at bounding box center [286, 145] width 43 height 11
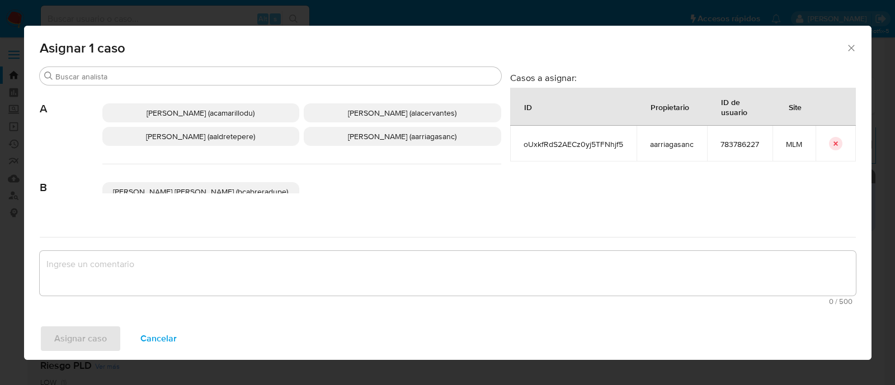
click at [359, 142] on p "[PERSON_NAME] (aarriagasanc)" at bounding box center [402, 136] width 197 height 19
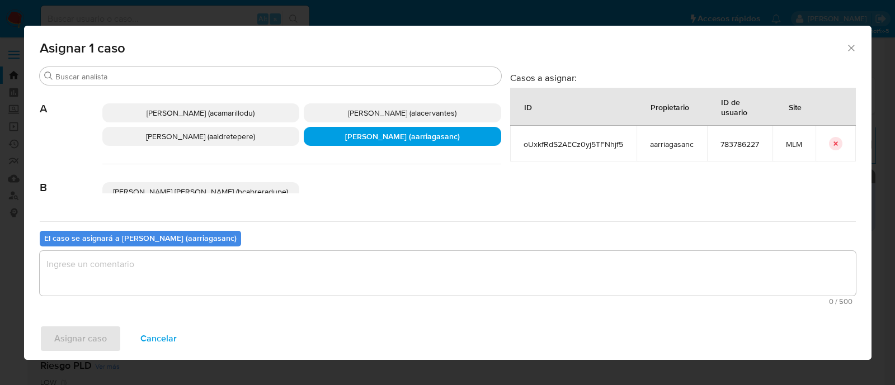
click at [283, 291] on textarea "assign-modal" at bounding box center [448, 273] width 816 height 45
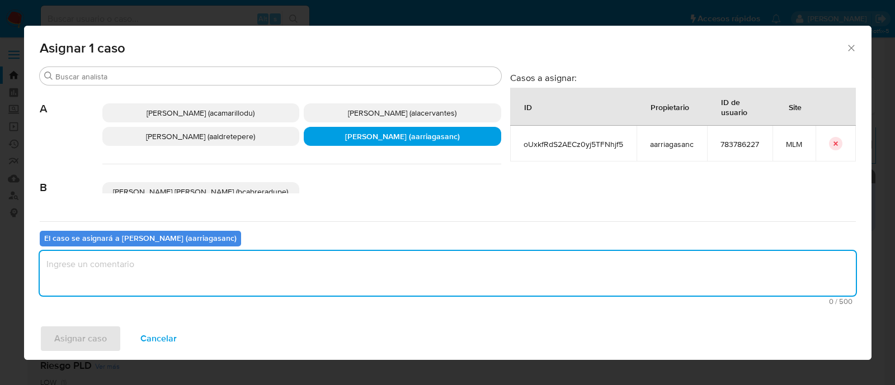
click at [287, 277] on textarea "assign-modal" at bounding box center [448, 273] width 816 height 45
type textarea "AMAS"
click at [88, 344] on span "Asignar caso" at bounding box center [80, 339] width 53 height 25
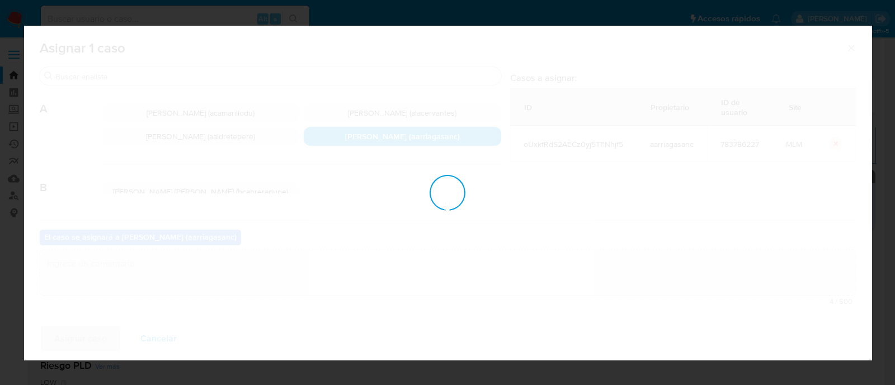
checkbox input "false"
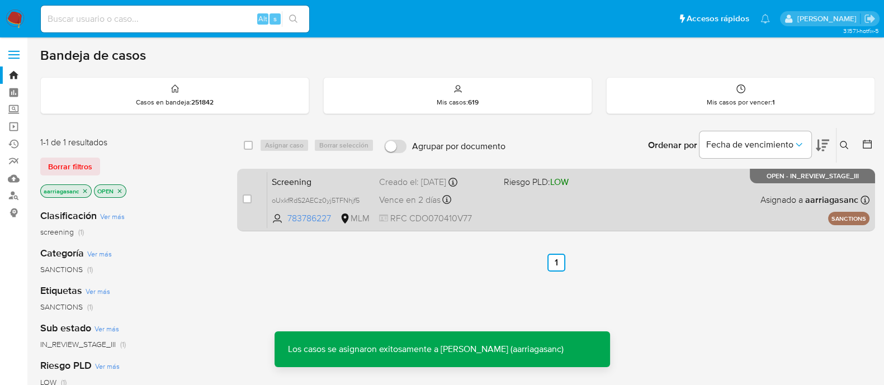
click at [535, 210] on div "Screening oUxkfRdS2AECz0yj5TFNhjf5 783786227 MLM Riesgo PLD: LOW Creado el: [DA…" at bounding box center [568, 200] width 602 height 56
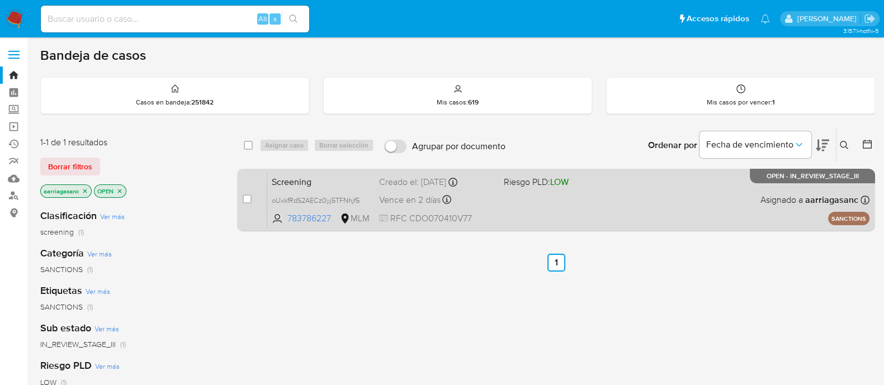
click at [522, 197] on div "Screening oUxkfRdS2AECz0yj5TFNhjf5 783786227 MLM Riesgo PLD: LOW Creado el: [DA…" at bounding box center [568, 200] width 602 height 56
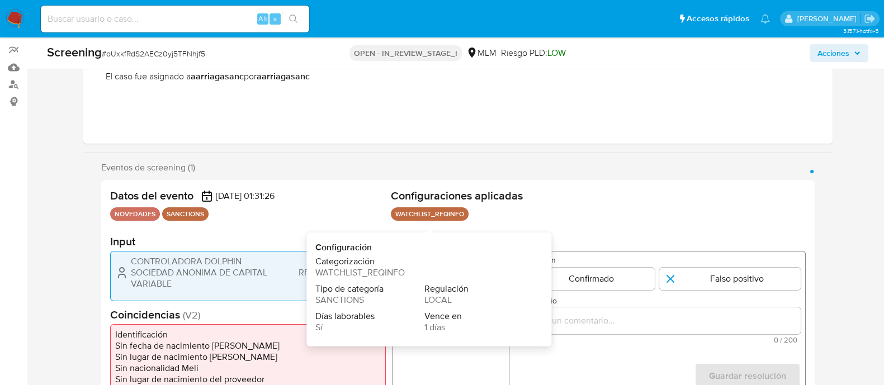
scroll to position [139, 0]
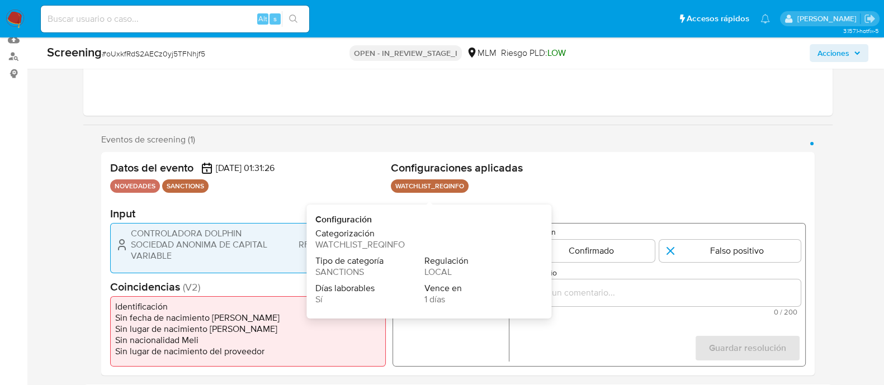
select select "10"
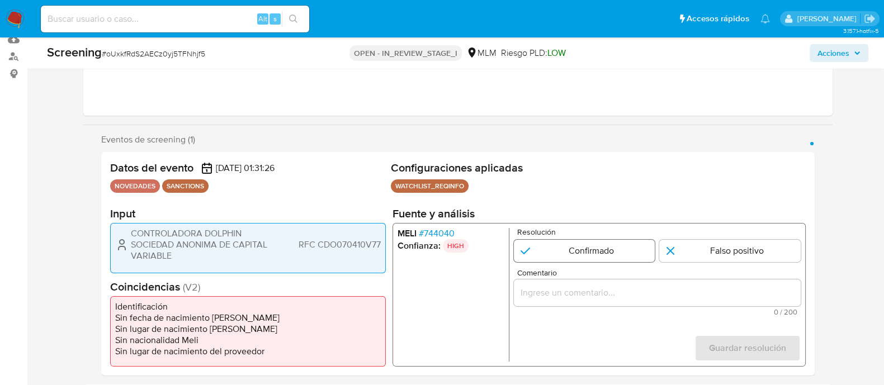
click at [582, 249] on input "1 de 1" at bounding box center [584, 251] width 142 height 22
radio input "true"
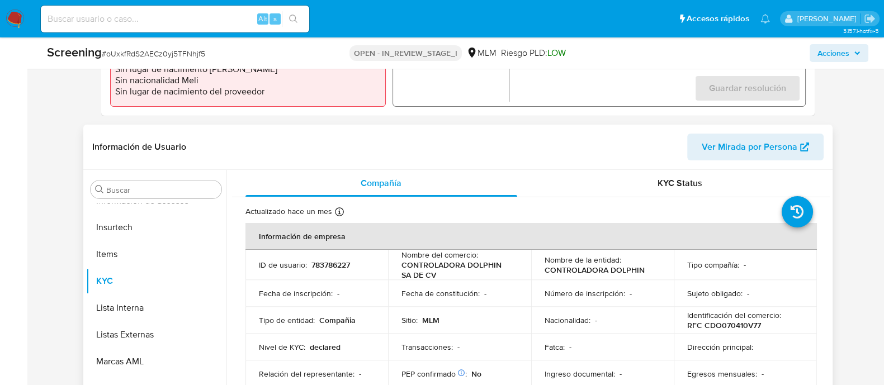
scroll to position [559, 0]
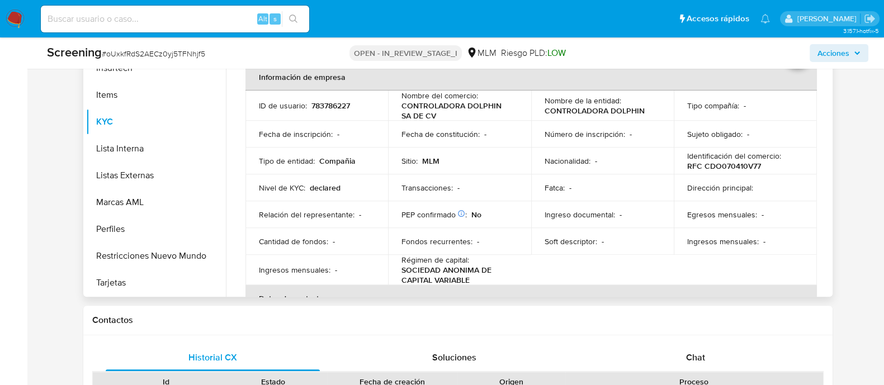
click at [580, 264] on table "Información de empresa ID de usuario : 783786227 Nombre del comercio : CONTROLA…" at bounding box center [532, 282] width 572 height 436
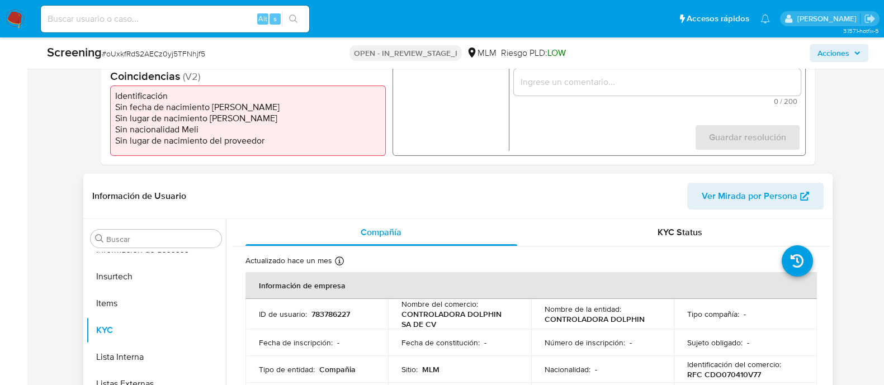
scroll to position [350, 0]
click at [614, 82] on input "Comentario" at bounding box center [656, 83] width 287 height 15
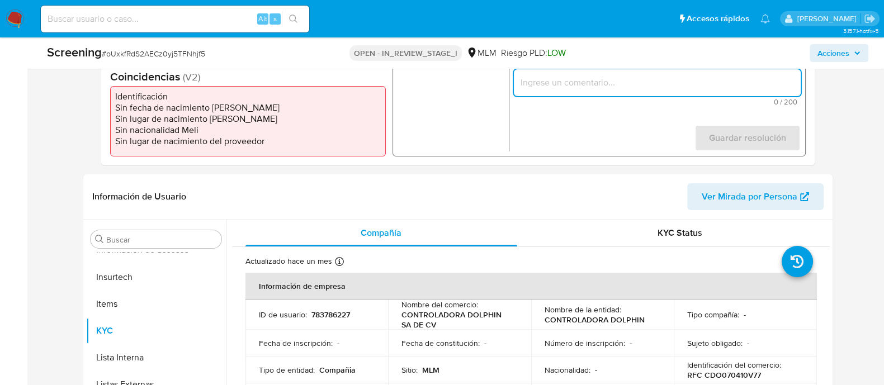
paste input "SE CONFIRMA CONCIDENCIA CON CLIENTE, PERSONA MORAL EN LISTA REQUINFO POR RAZON …"
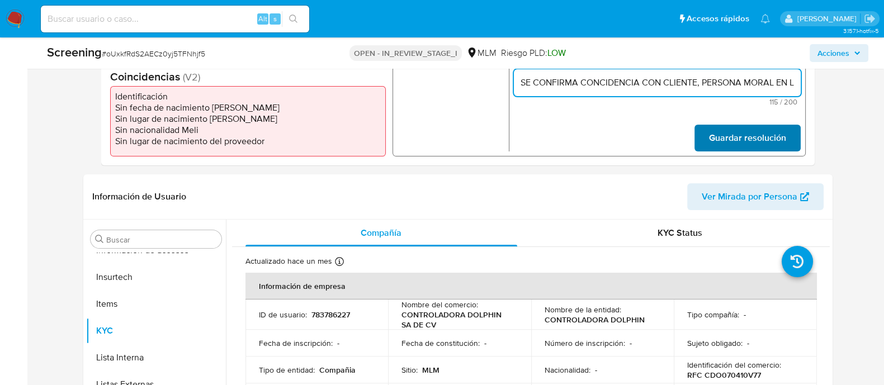
scroll to position [0, 291]
type input "SE CONFIRMA CONCIDENCIA CON CLIENTE, PERSONA MORAL EN LISTA REQUINFO POR RAZON …"
click at [755, 138] on span "Guardar resolución" at bounding box center [747, 138] width 77 height 25
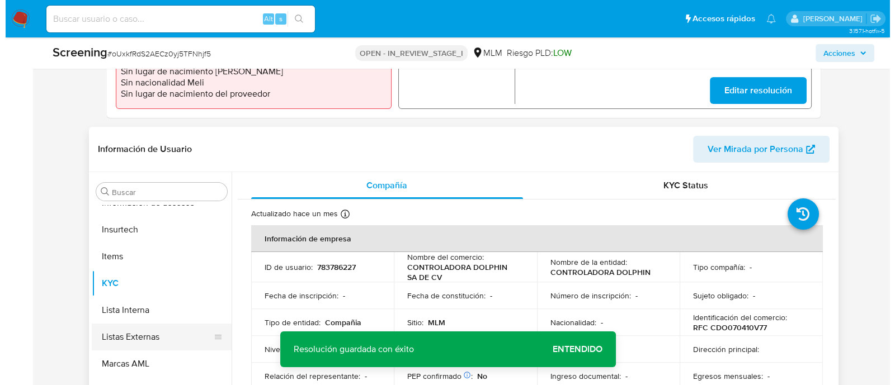
scroll to position [419, 0]
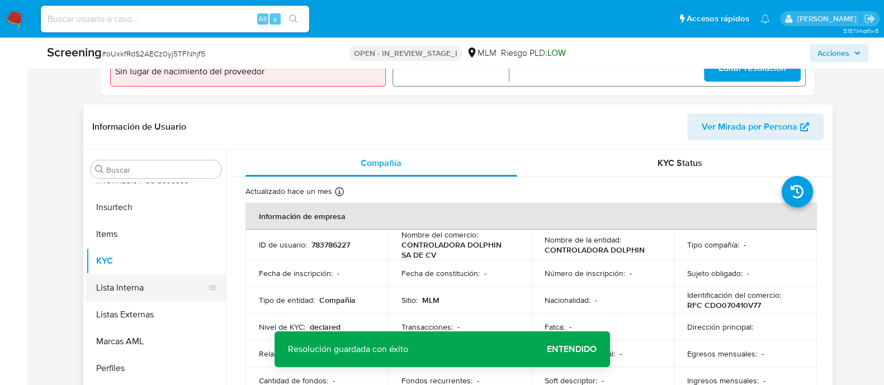
click at [106, 288] on button "Lista Interna" at bounding box center [151, 288] width 131 height 27
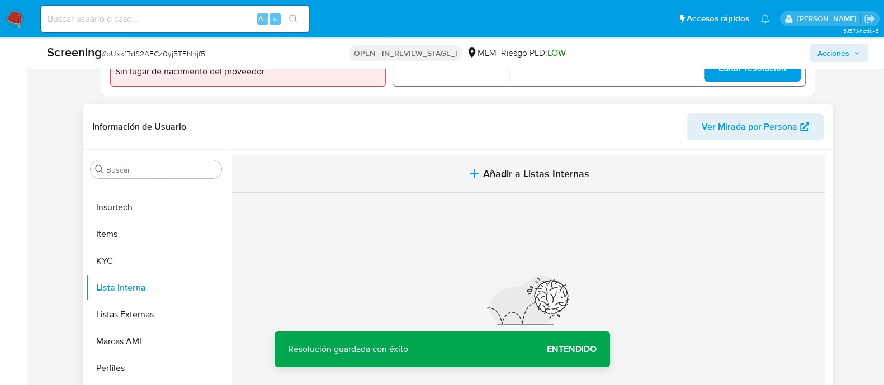
click at [498, 178] on span "Añadir a Listas Internas" at bounding box center [536, 174] width 106 height 12
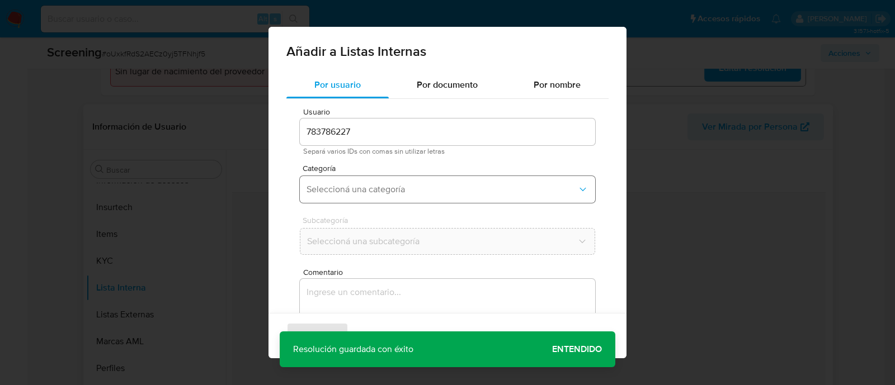
click at [351, 188] on span "Seleccioná una categoría" at bounding box center [442, 189] width 271 height 11
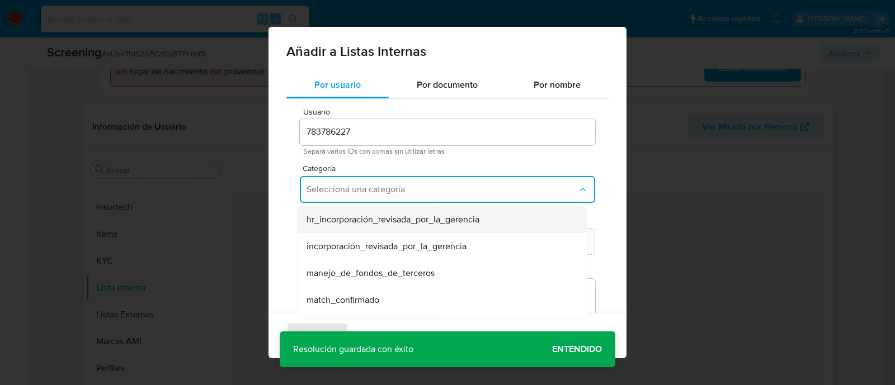
scroll to position [69, 0]
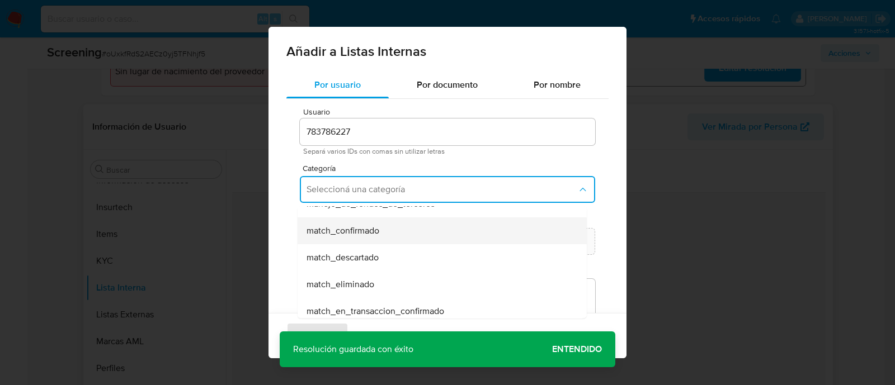
click at [346, 230] on span "match_confirmado" at bounding box center [343, 230] width 73 height 11
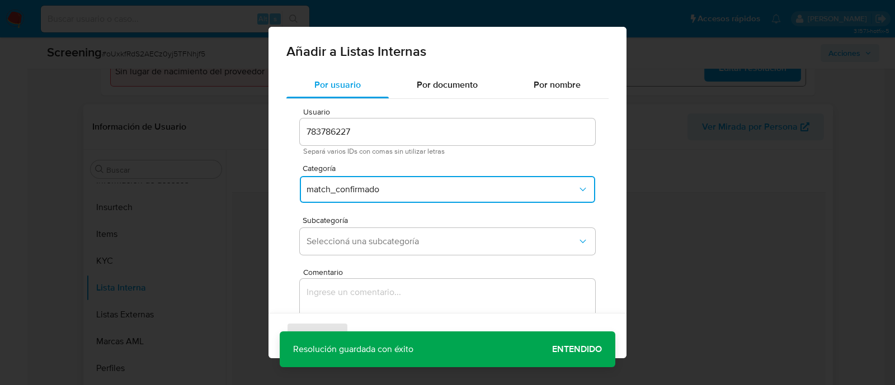
click at [345, 224] on span "Subcategoría" at bounding box center [450, 220] width 295 height 8
click at [342, 236] on span "Seleccioná una subcategoría" at bounding box center [442, 241] width 271 height 11
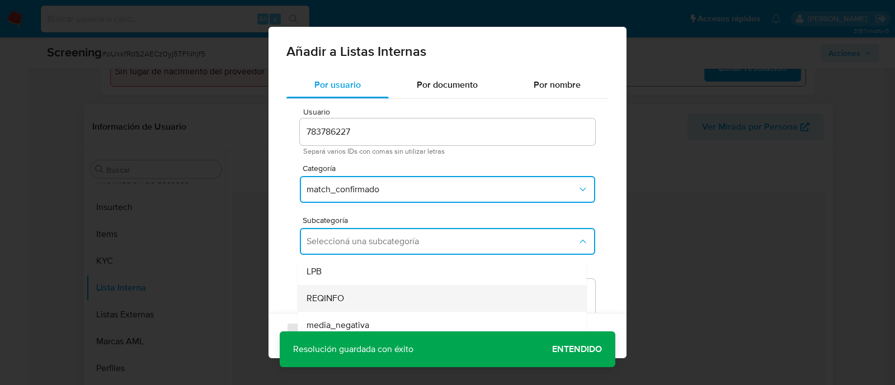
click at [333, 294] on span "REQINFO" at bounding box center [325, 298] width 37 height 11
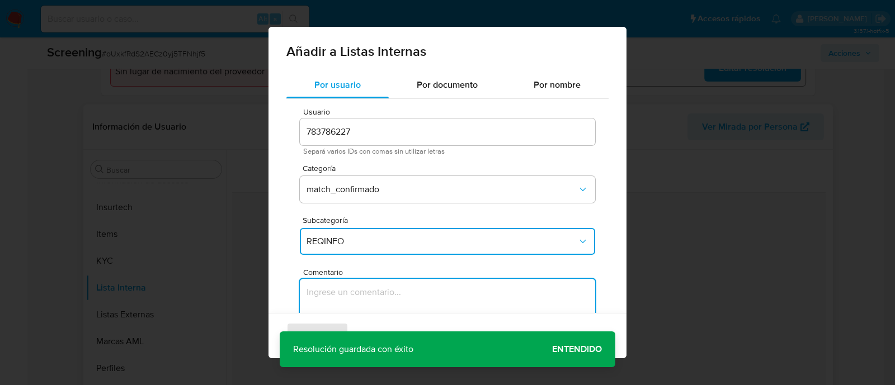
click at [333, 291] on textarea "Comentario" at bounding box center [447, 332] width 295 height 107
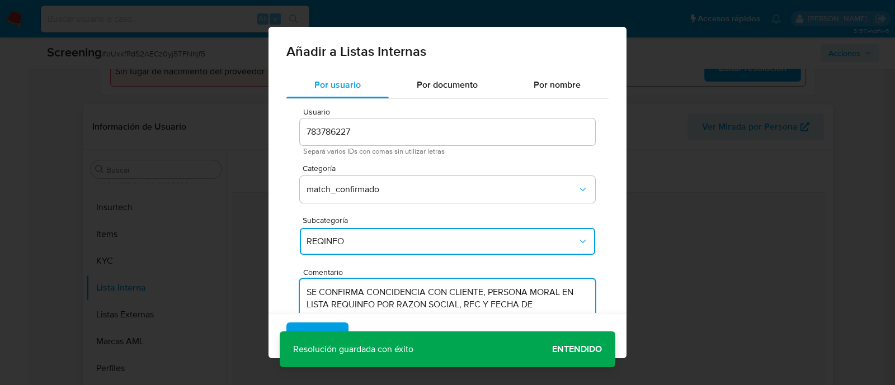
type textarea "SE CONFIRMA CONCIDENCIA CON CLIENTE, PERSONA MORAL EN LISTA REQUINFO POR RAZON …"
click at [574, 352] on div "Agregar Cancelar" at bounding box center [447, 335] width 358 height 45
click at [341, 332] on button "Agregar" at bounding box center [317, 336] width 62 height 27
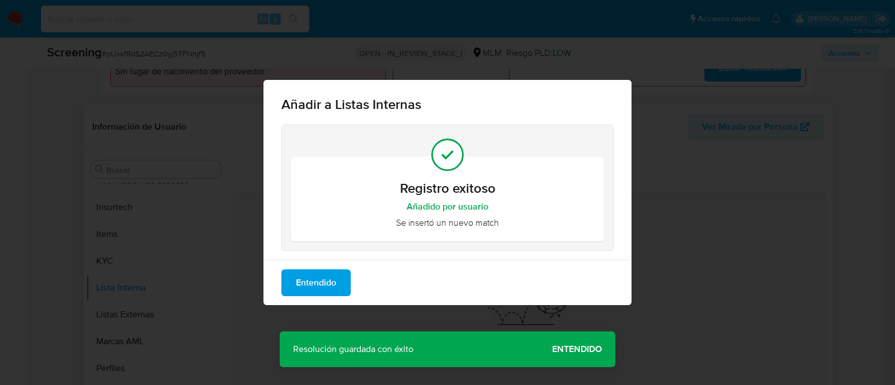
click at [291, 278] on button "Entendido" at bounding box center [315, 283] width 69 height 27
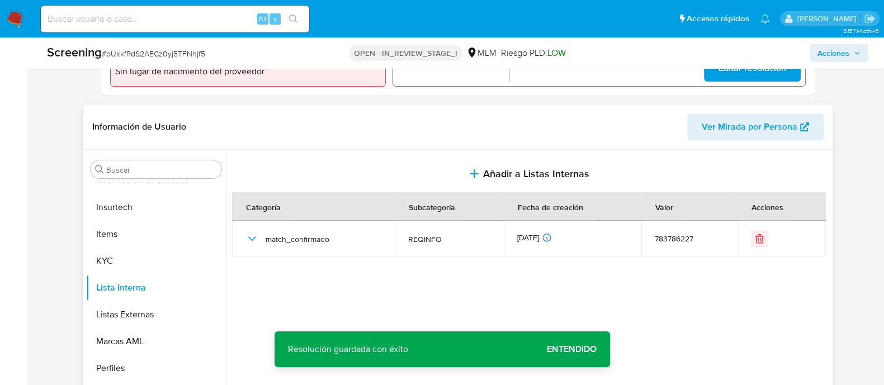
drag, startPoint x: 835, startPoint y: 49, endPoint x: 828, endPoint y: 60, distance: 13.0
click at [835, 48] on span "Acciones" at bounding box center [834, 53] width 32 height 18
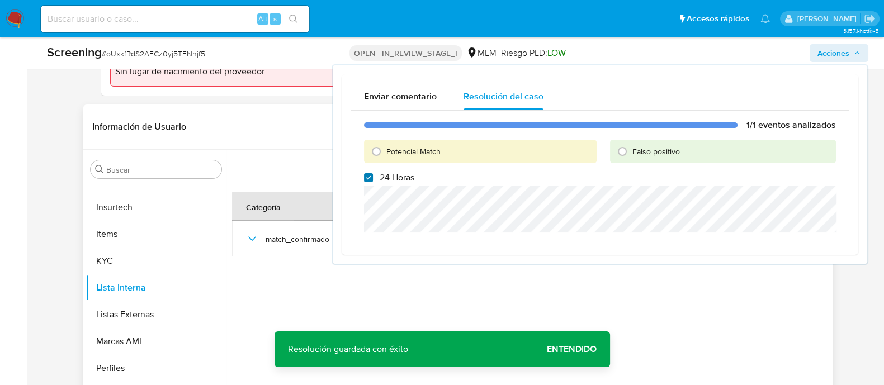
click at [364, 181] on input "24 Horas" at bounding box center [368, 177] width 9 height 9
checkbox input "false"
click at [377, 149] on input "Potencial Match" at bounding box center [376, 152] width 18 height 18
radio input "true"
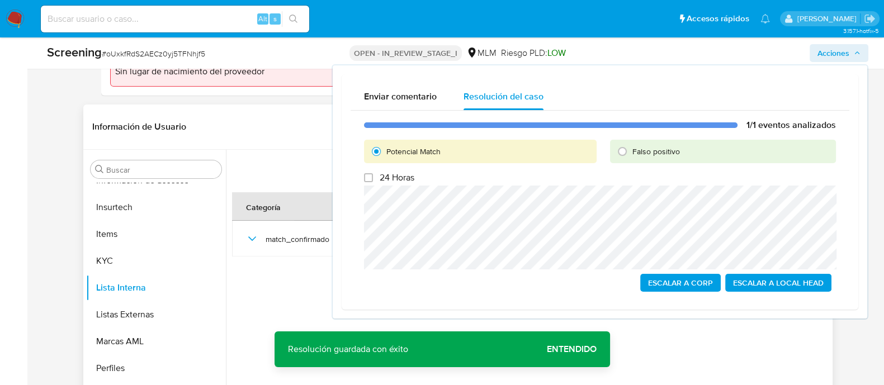
click at [763, 284] on span "Escalar a Local Head" at bounding box center [778, 283] width 91 height 16
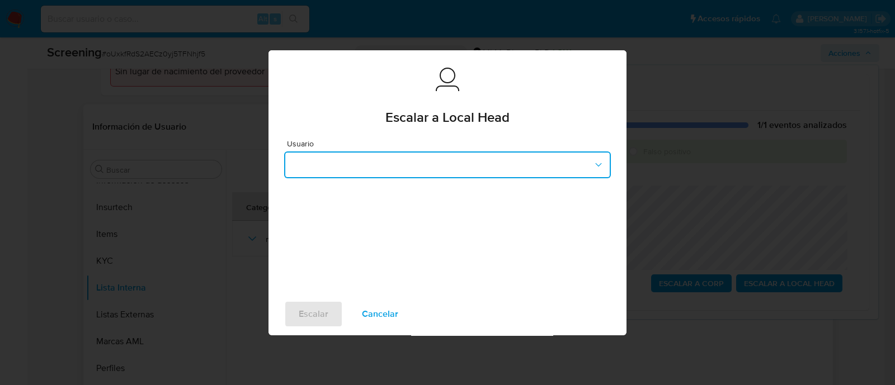
click at [410, 161] on button "button" at bounding box center [447, 165] width 327 height 27
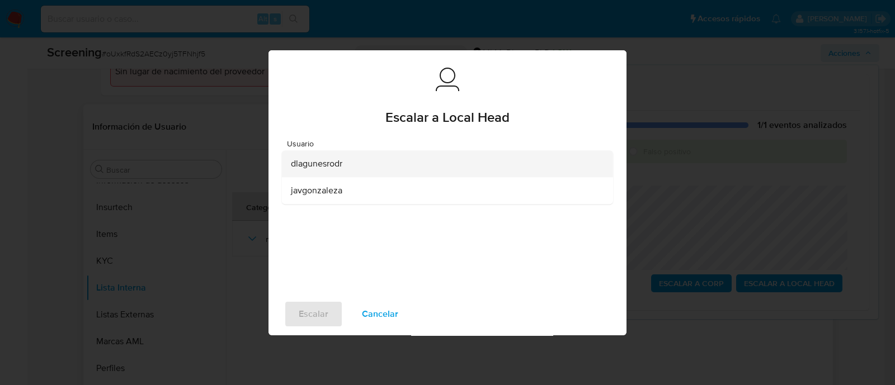
click at [326, 163] on span "dlagunesrodr" at bounding box center [316, 163] width 51 height 11
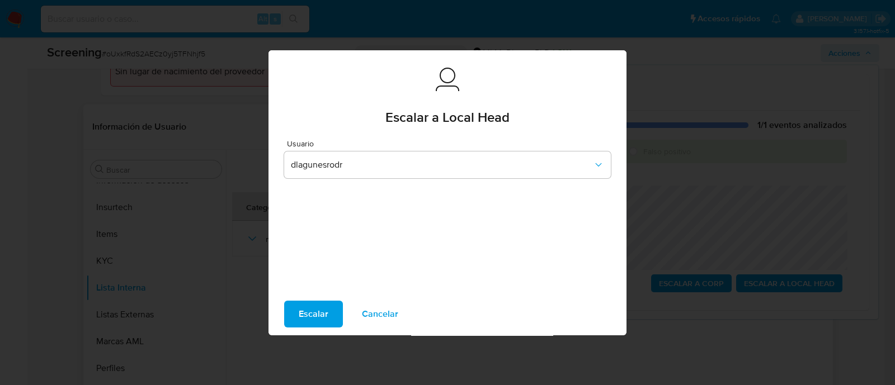
click at [313, 302] on span "Escalar" at bounding box center [314, 314] width 30 height 25
click at [296, 309] on button "Escalar" at bounding box center [313, 314] width 59 height 27
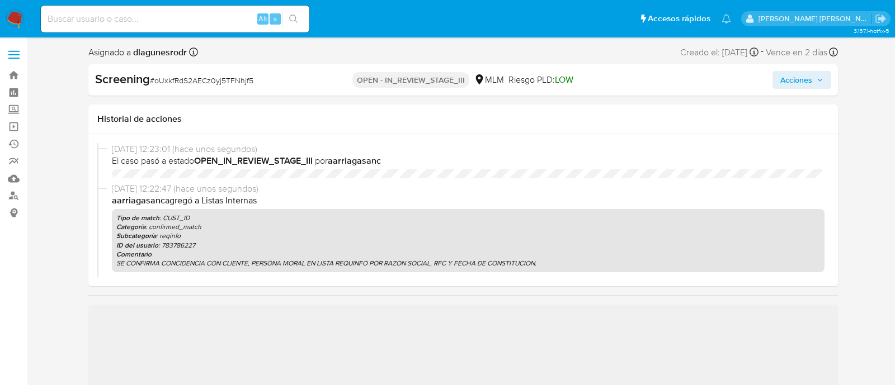
select select "10"
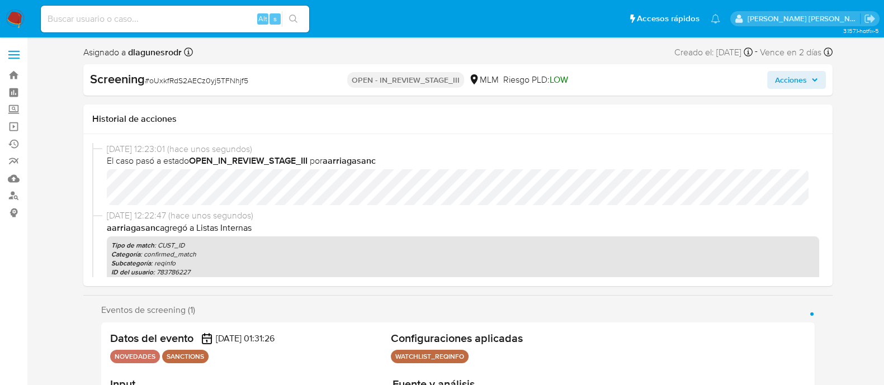
scroll to position [472, 0]
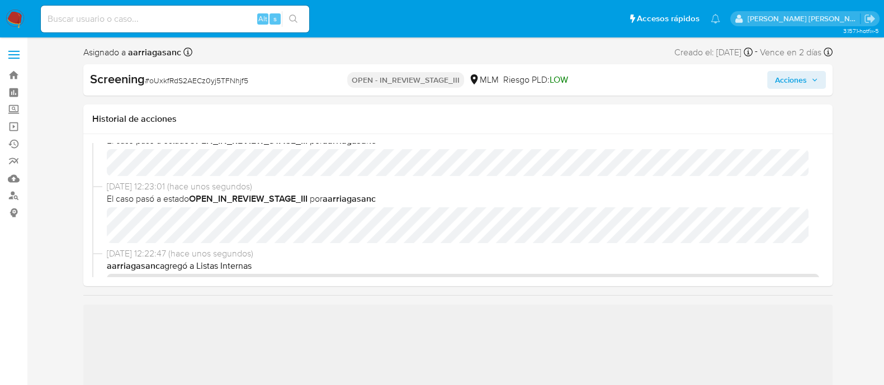
scroll to position [139, 0]
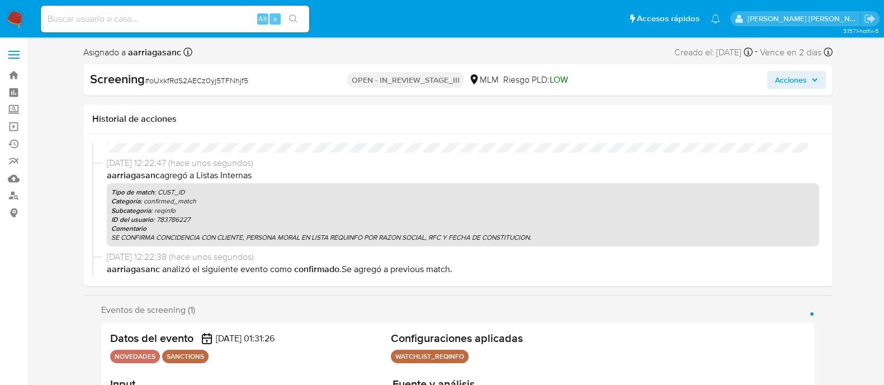
select select "10"
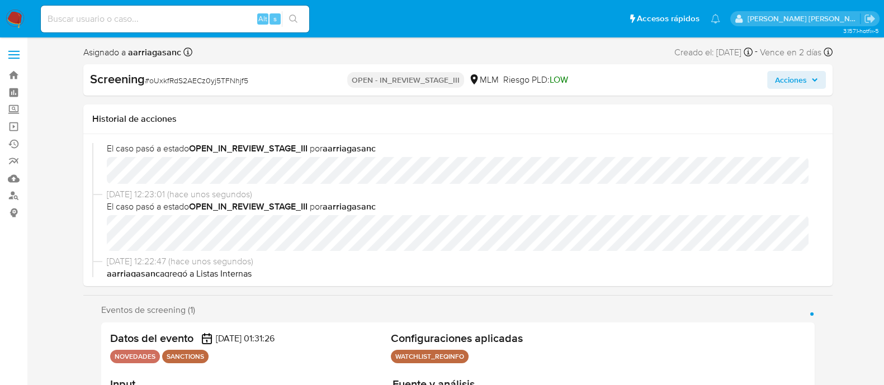
scroll to position [69, 0]
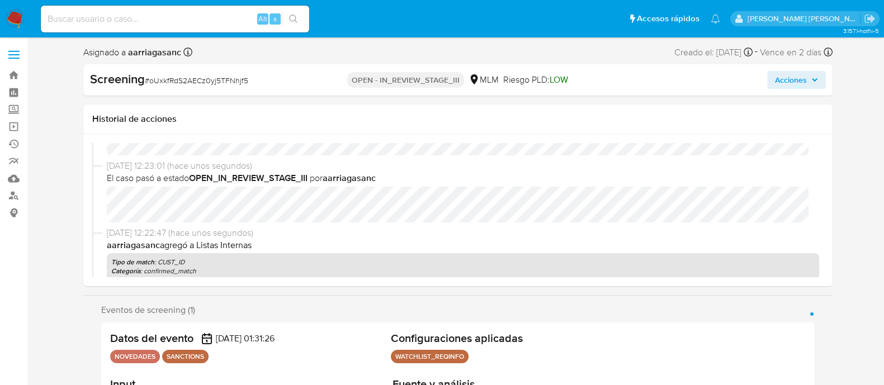
click at [810, 85] on span "Acciones" at bounding box center [796, 80] width 43 height 16
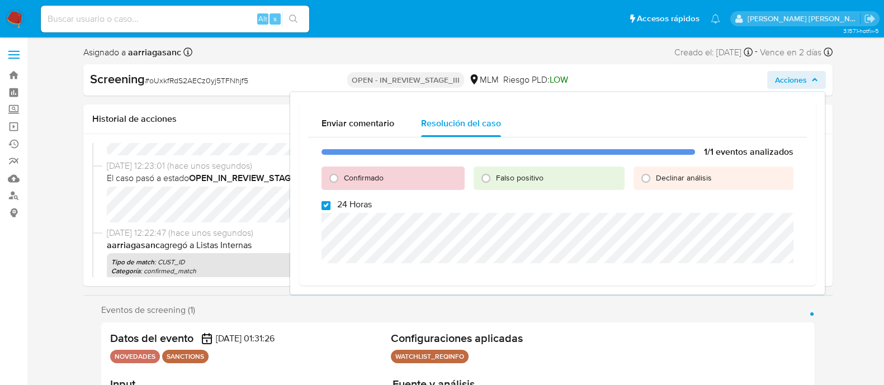
click at [328, 203] on input "24 Horas" at bounding box center [326, 205] width 9 height 9
checkbox input "false"
click at [336, 180] on input "Confirmado" at bounding box center [334, 178] width 18 height 18
radio input "true"
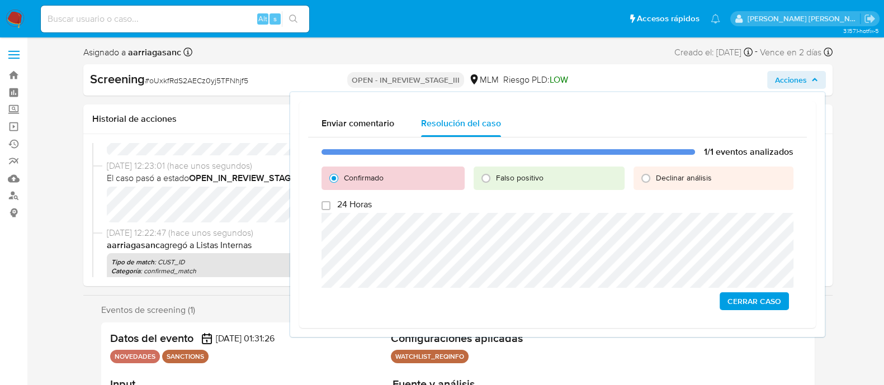
click at [749, 307] on span "Cerrar Caso" at bounding box center [755, 302] width 54 height 16
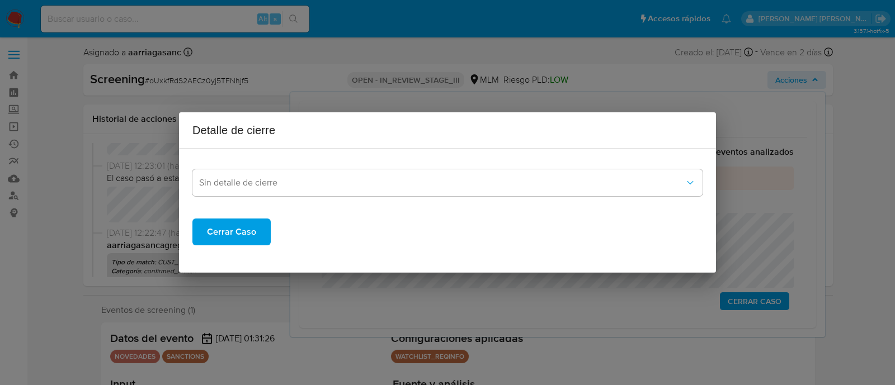
click at [228, 229] on span "Cerrar Caso" at bounding box center [231, 232] width 49 height 25
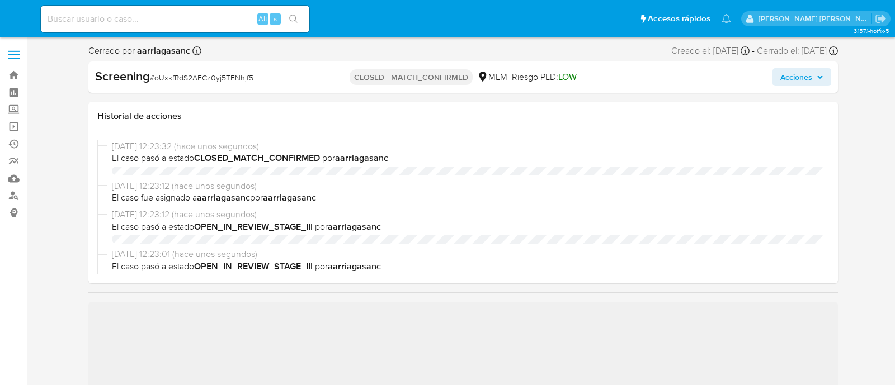
select select "10"
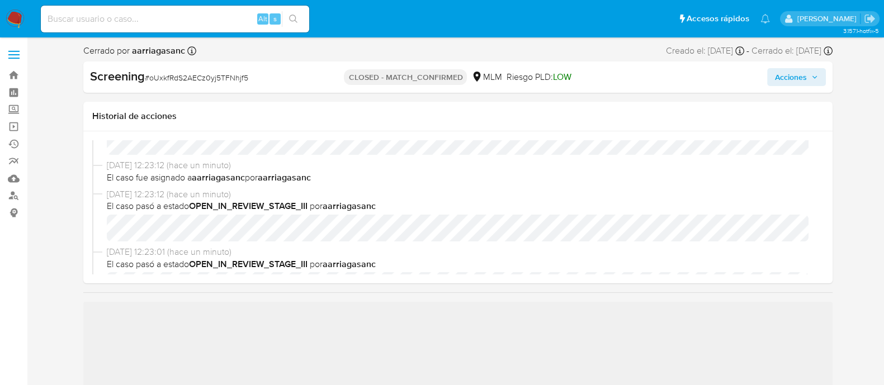
scroll to position [69, 0]
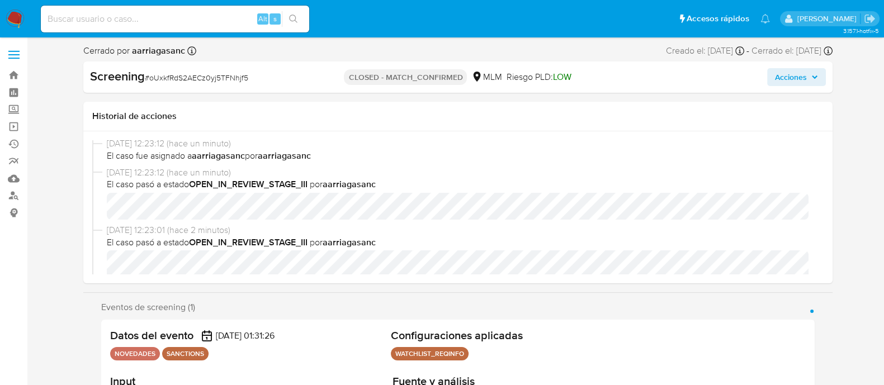
select select "10"
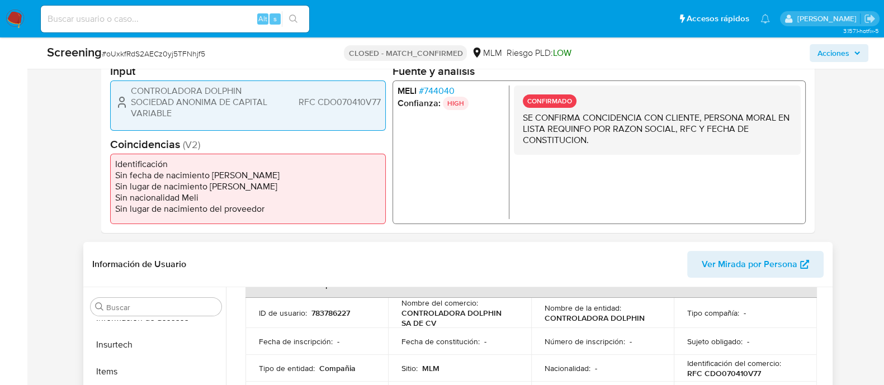
click at [320, 314] on p "783786227" at bounding box center [331, 313] width 39 height 10
copy p "783786227"
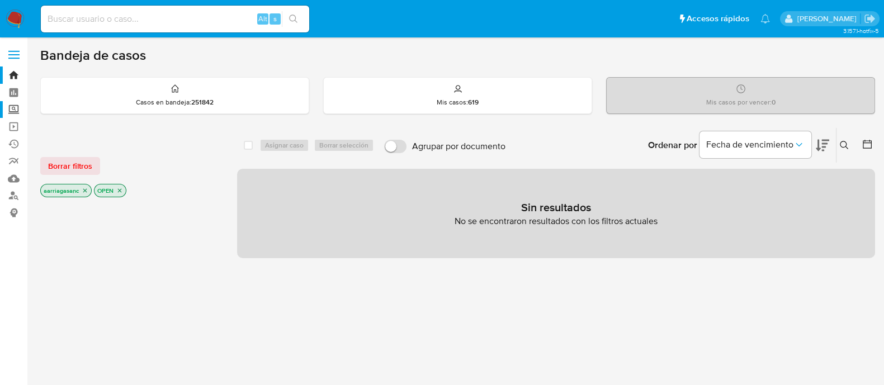
click at [8, 111] on label "Screening" at bounding box center [66, 109] width 133 height 17
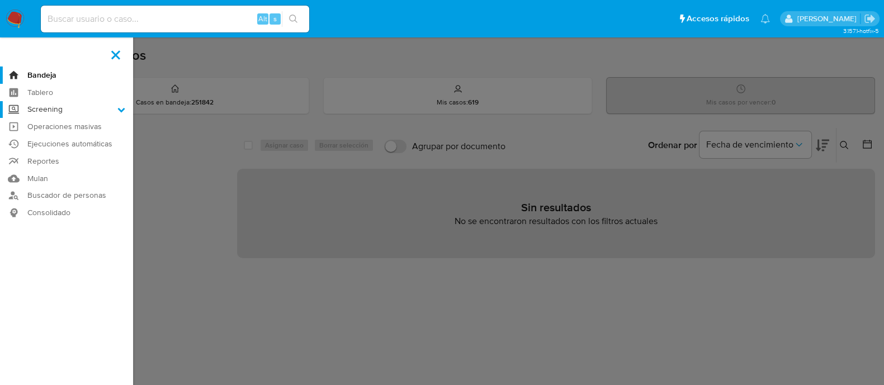
click at [0, 0] on input "Screening" at bounding box center [0, 0] width 0 height 0
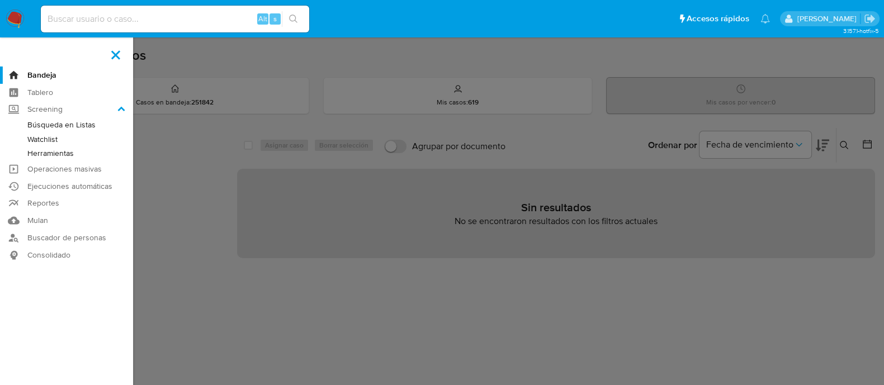
click at [45, 140] on link "Watchlist" at bounding box center [66, 140] width 133 height 14
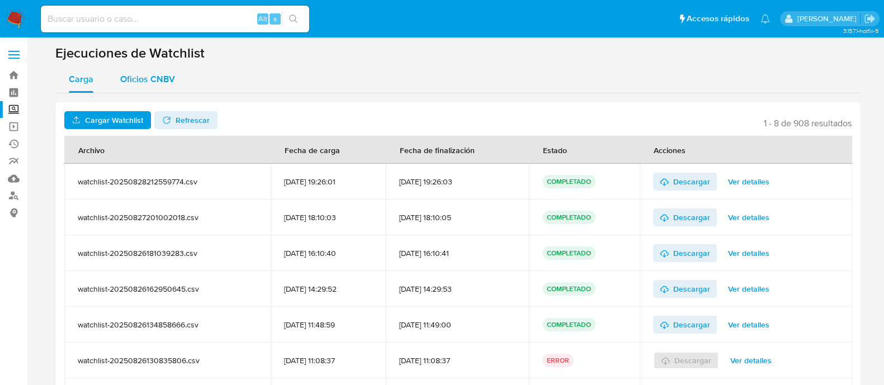
click at [145, 79] on span "Oficios CNBV" at bounding box center [147, 79] width 55 height 13
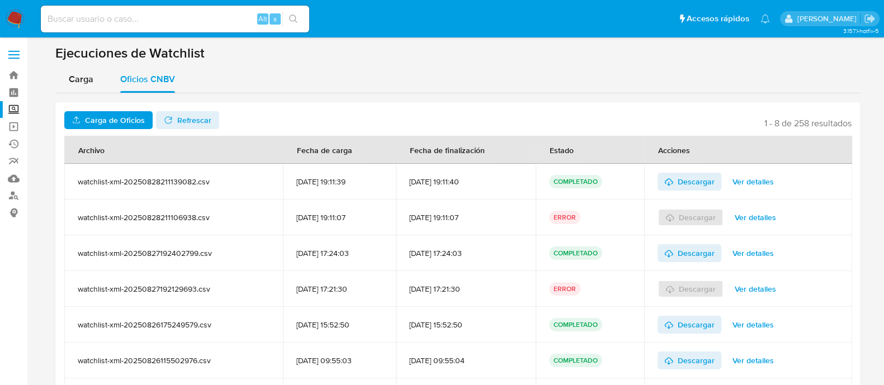
click at [121, 118] on span "Carga de Oficios" at bounding box center [115, 120] width 60 height 18
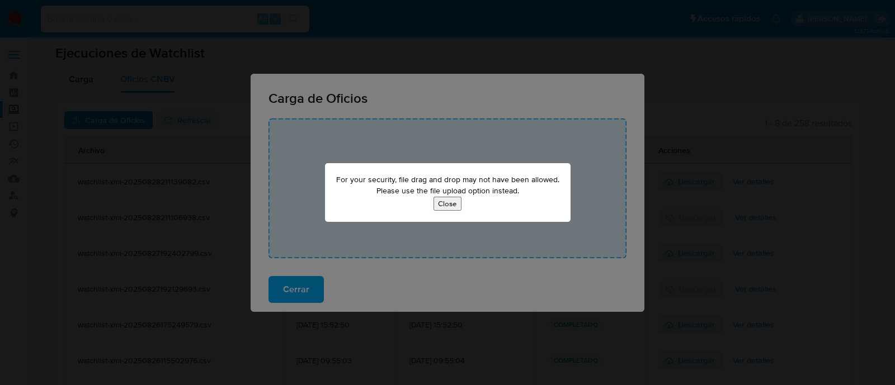
click at [452, 203] on button "Close" at bounding box center [447, 204] width 28 height 14
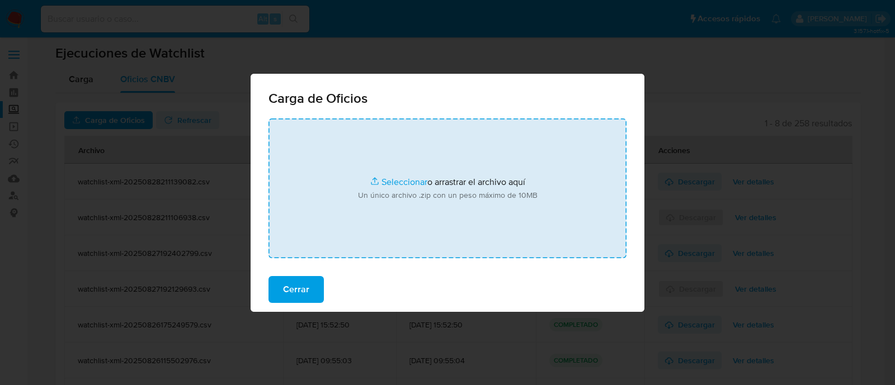
click at [403, 183] on input "file" at bounding box center [447, 189] width 358 height 140
type input "C:\fakepath\4-2025-199903-214-4-29316811-2025.zip"
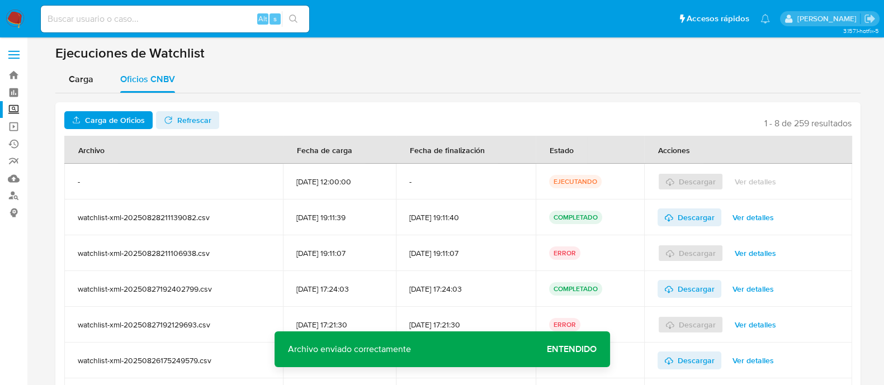
click at [559, 346] on td "COMPLETADO" at bounding box center [590, 361] width 109 height 36
click at [181, 124] on span "Refrescar" at bounding box center [194, 120] width 34 height 18
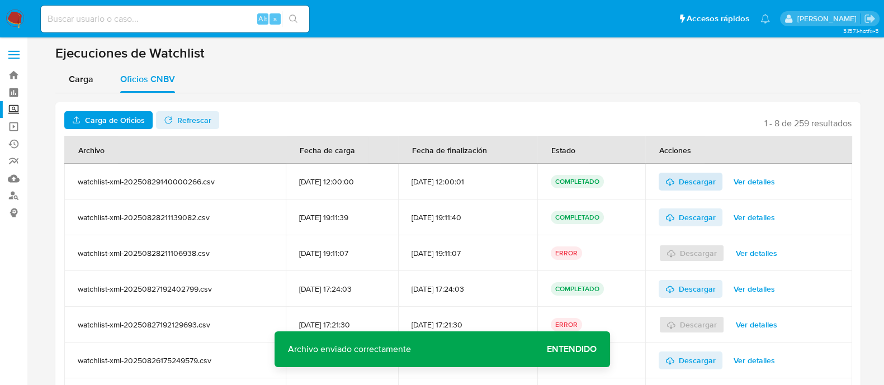
click at [709, 179] on span "Descargar" at bounding box center [697, 182] width 37 height 18
